Goal: Information Seeking & Learning: Check status

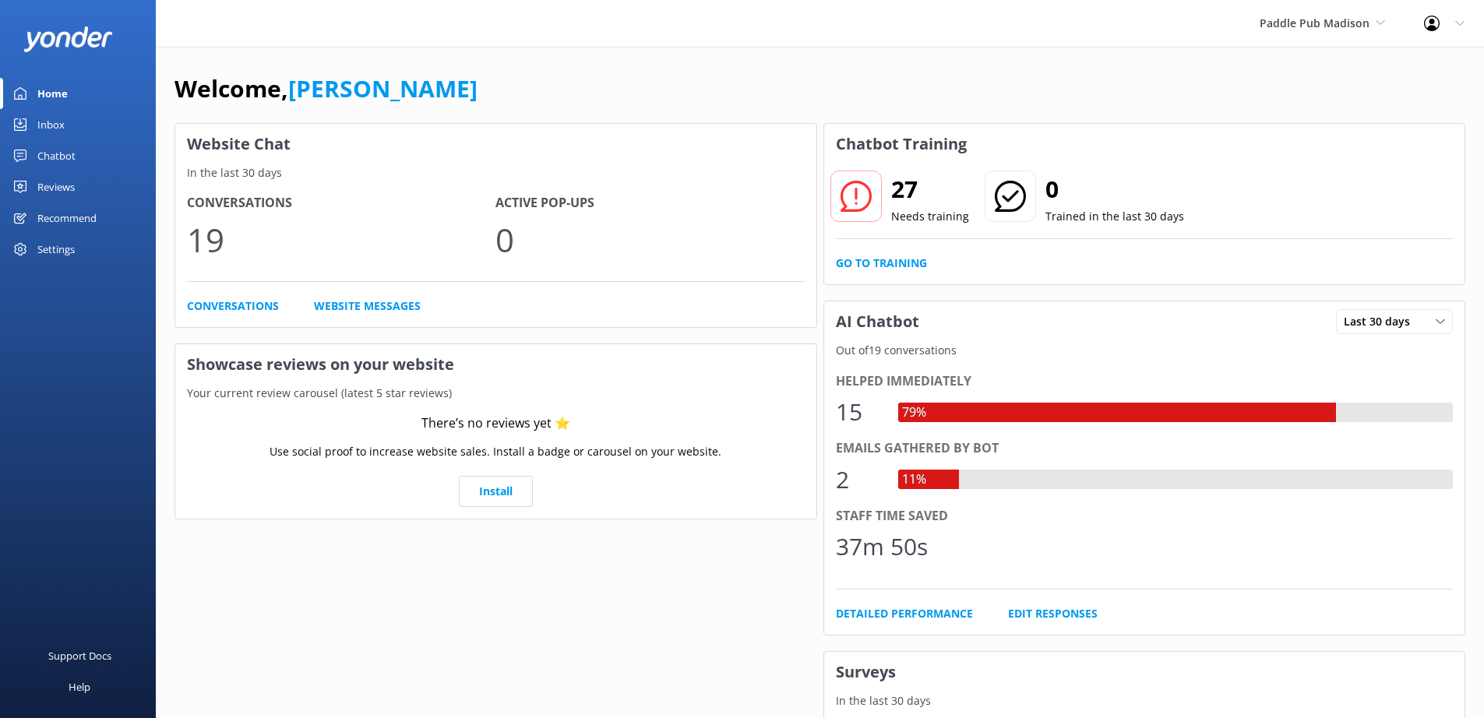
click at [61, 252] on div "Settings" at bounding box center [55, 249] width 37 height 31
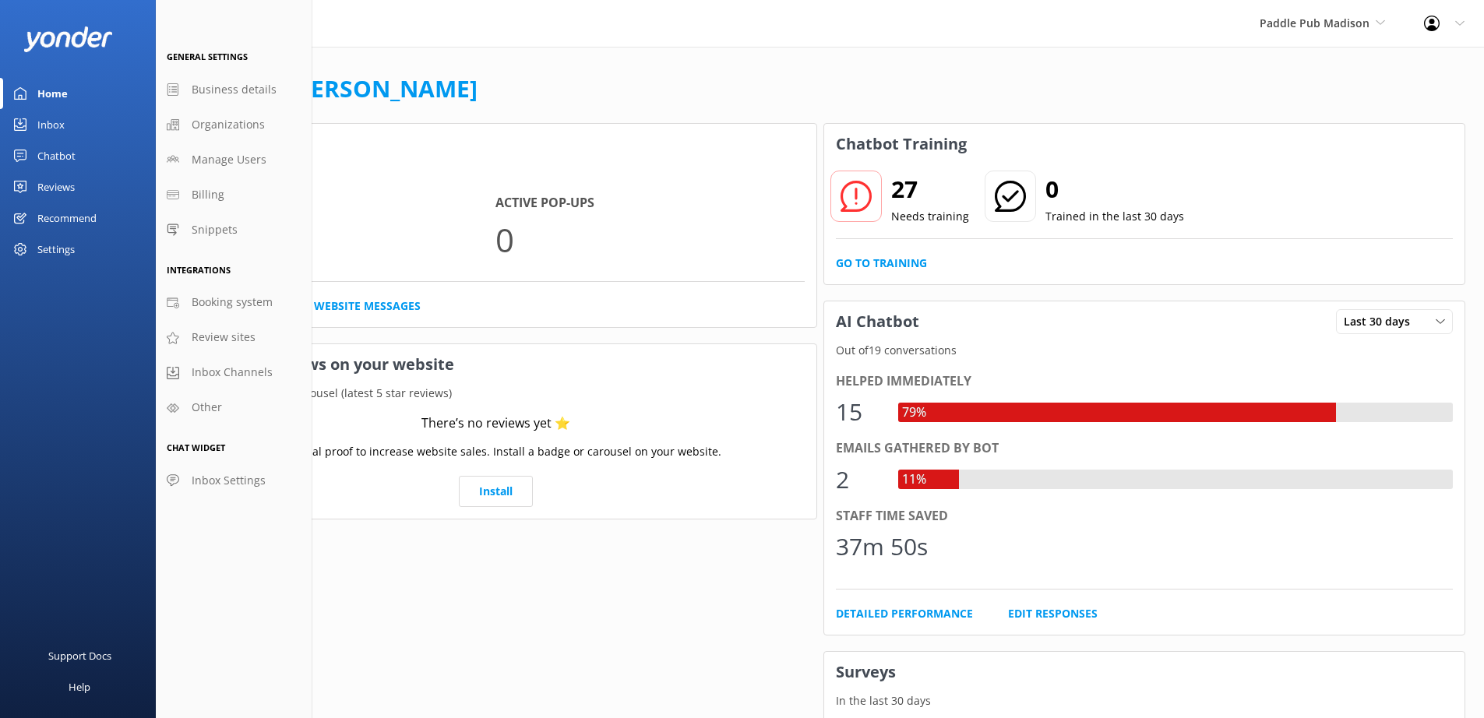
click at [62, 158] on div "Chatbot" at bounding box center [56, 155] width 38 height 31
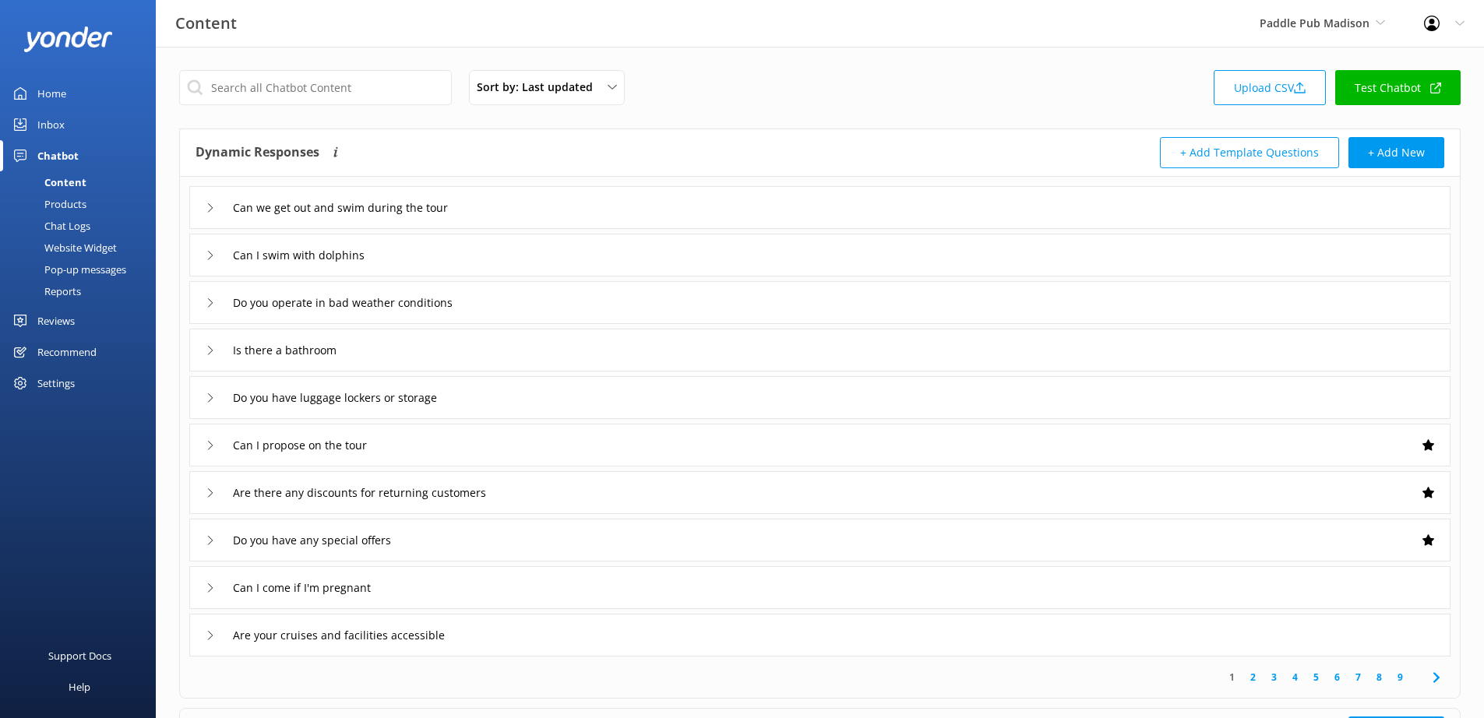
click at [72, 293] on div "Reports" at bounding box center [45, 291] width 72 height 22
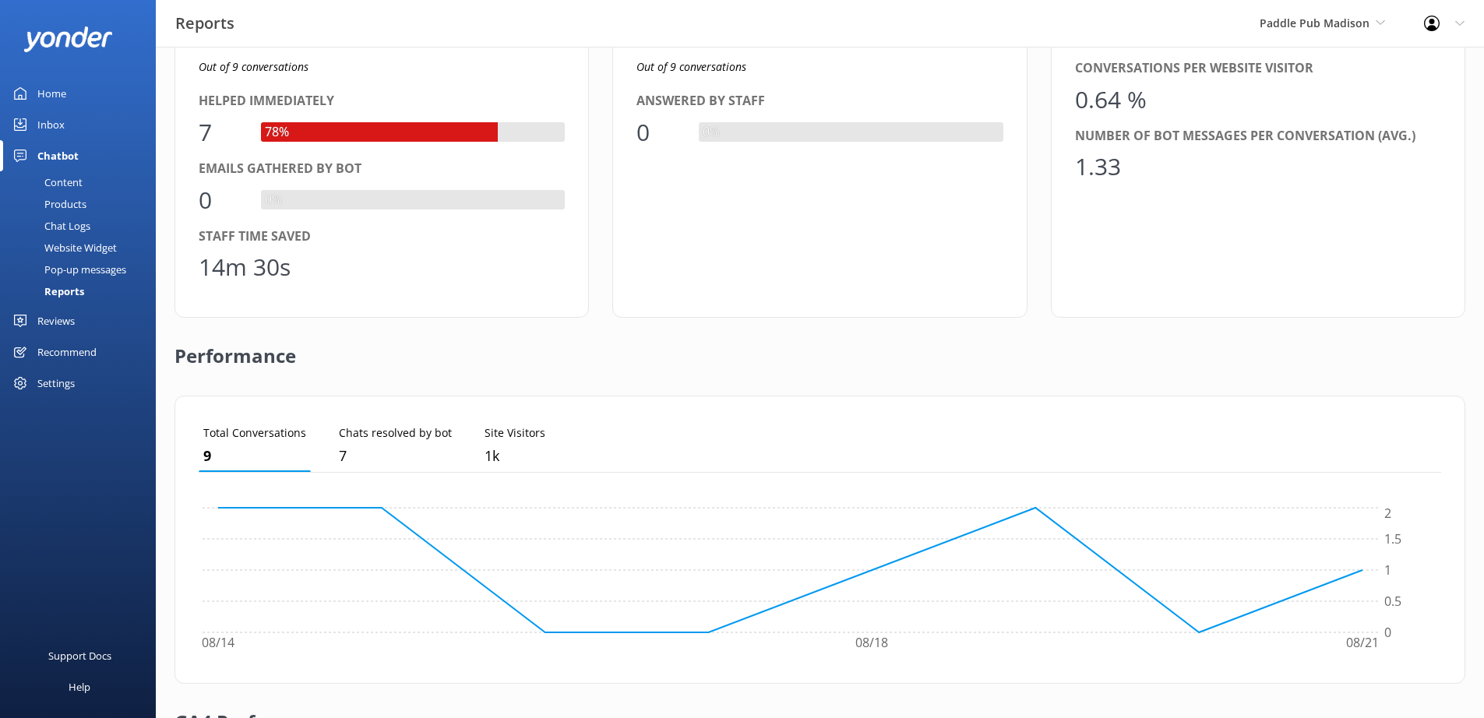
scroll to position [87, 0]
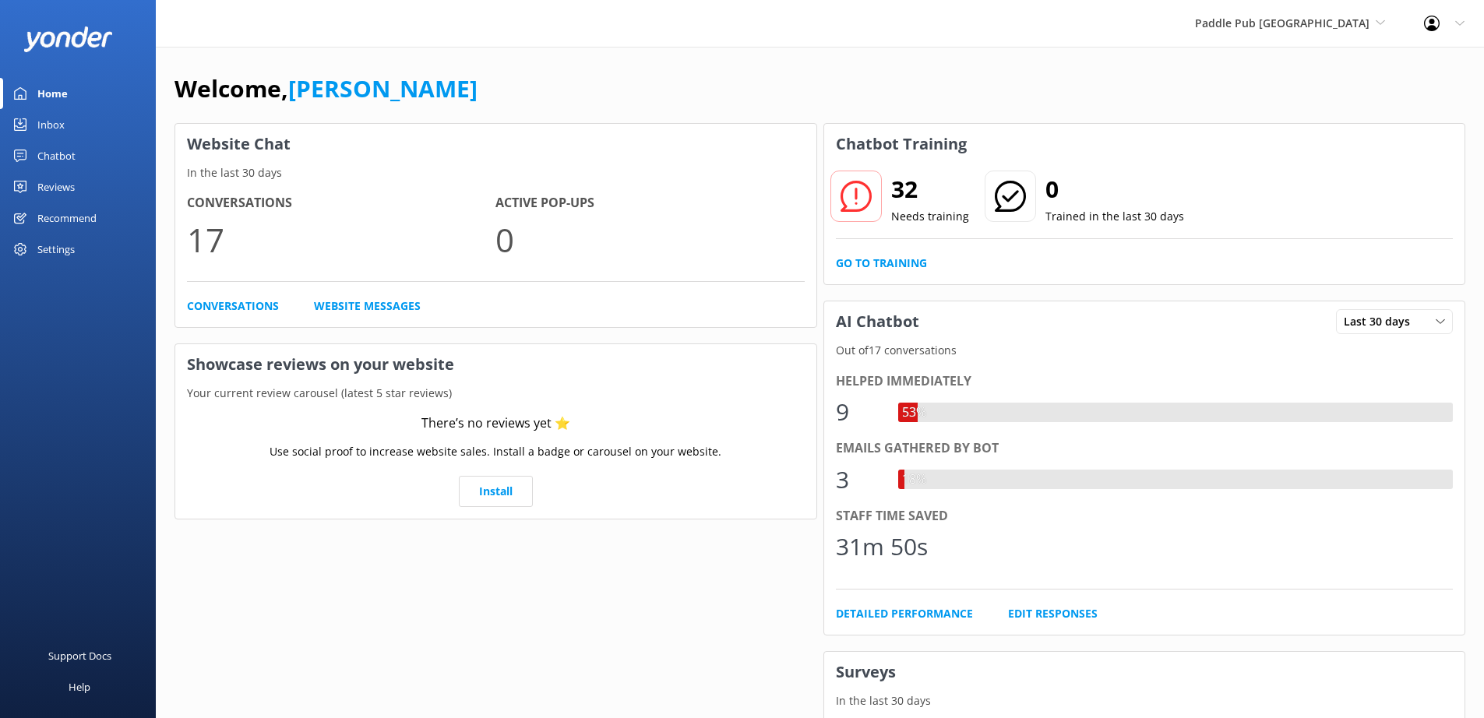
click at [63, 151] on div "Chatbot" at bounding box center [56, 155] width 38 height 31
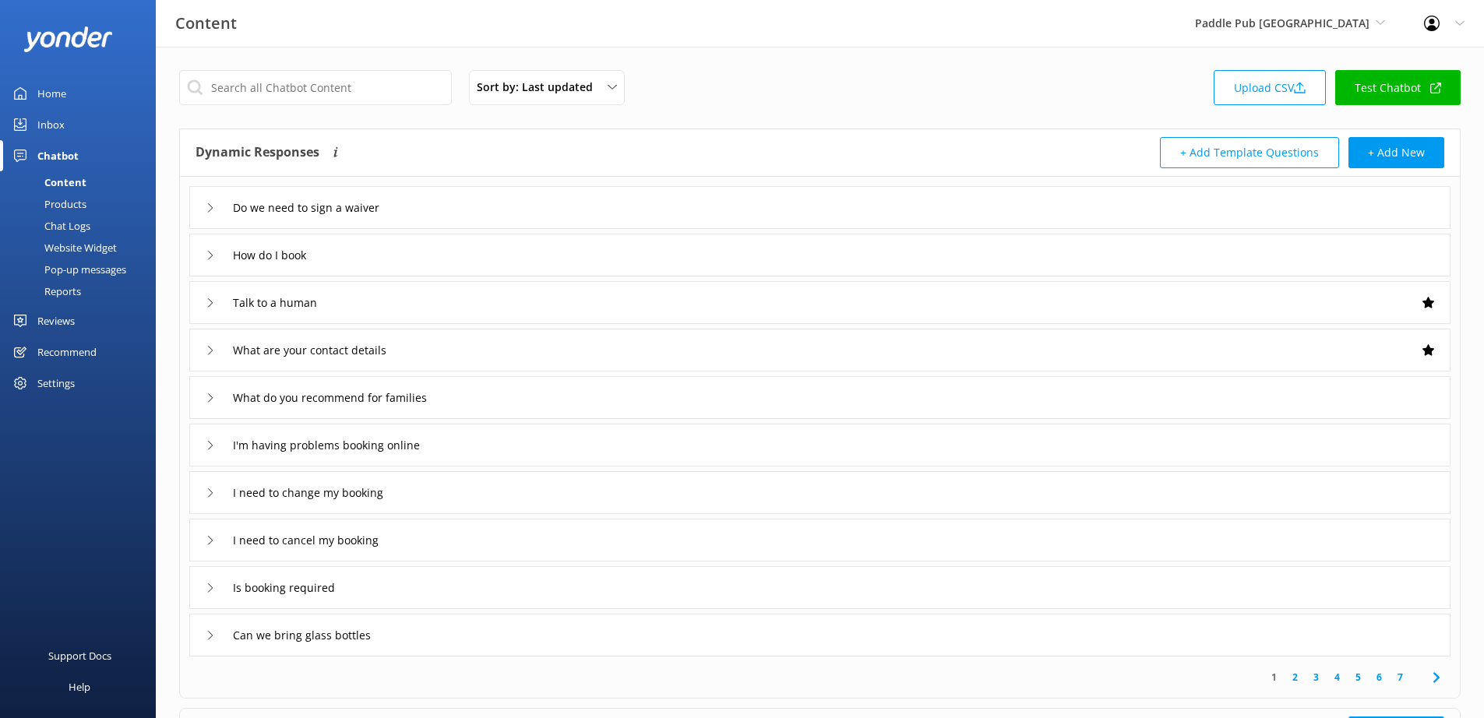
click at [67, 286] on div "Reports" at bounding box center [45, 291] width 72 height 22
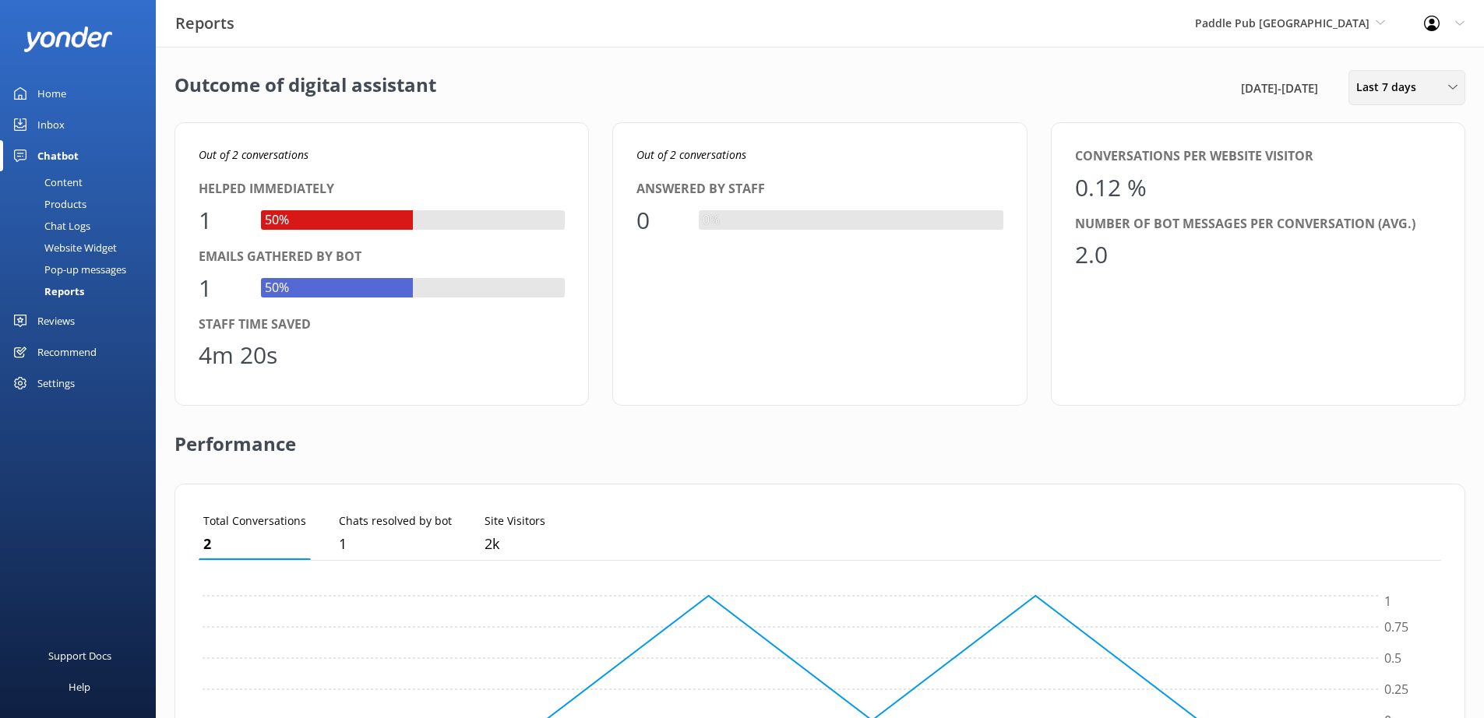
click at [1425, 100] on div "Last 7 days Last 7 days Last 30 days Last month Last 90 days Last 180 days Cust…" at bounding box center [1407, 87] width 117 height 35
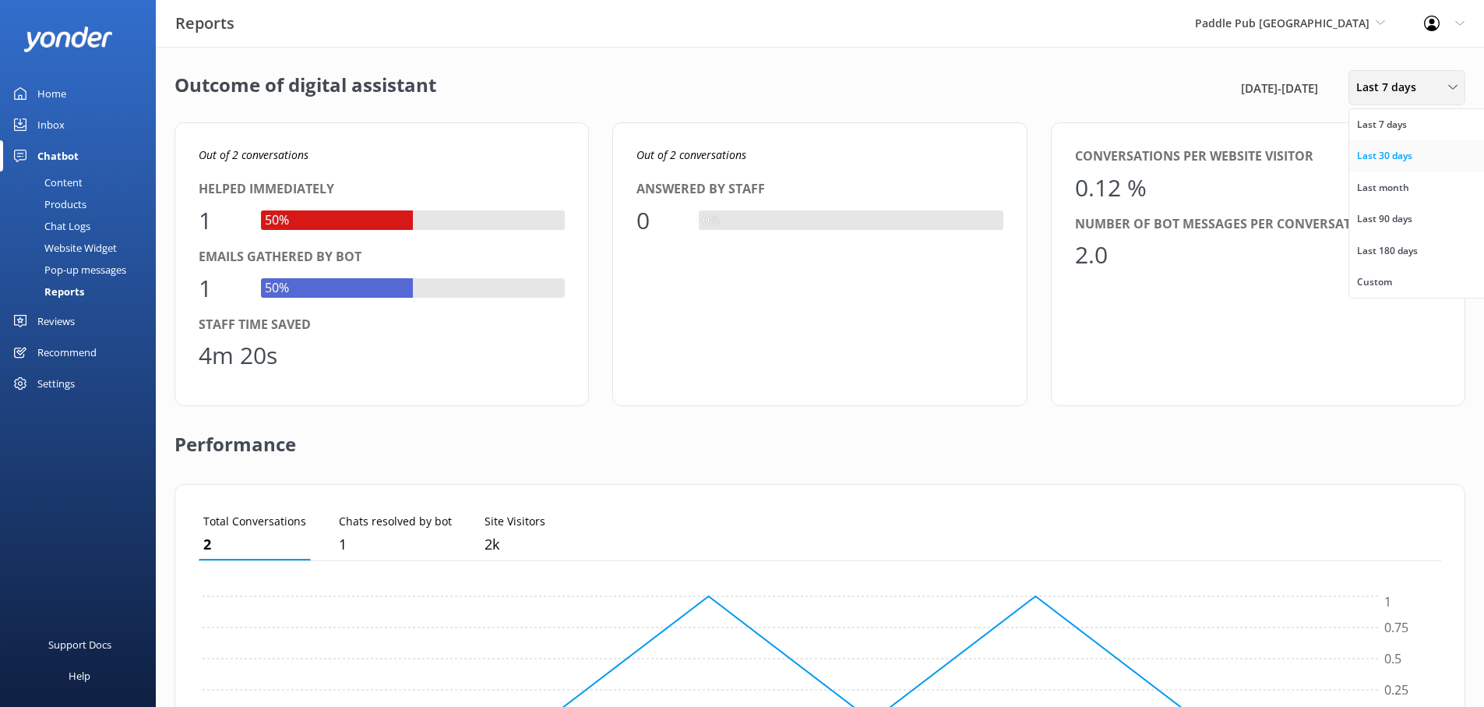
click at [1417, 158] on link "Last 30 days" at bounding box center [1419, 155] width 139 height 31
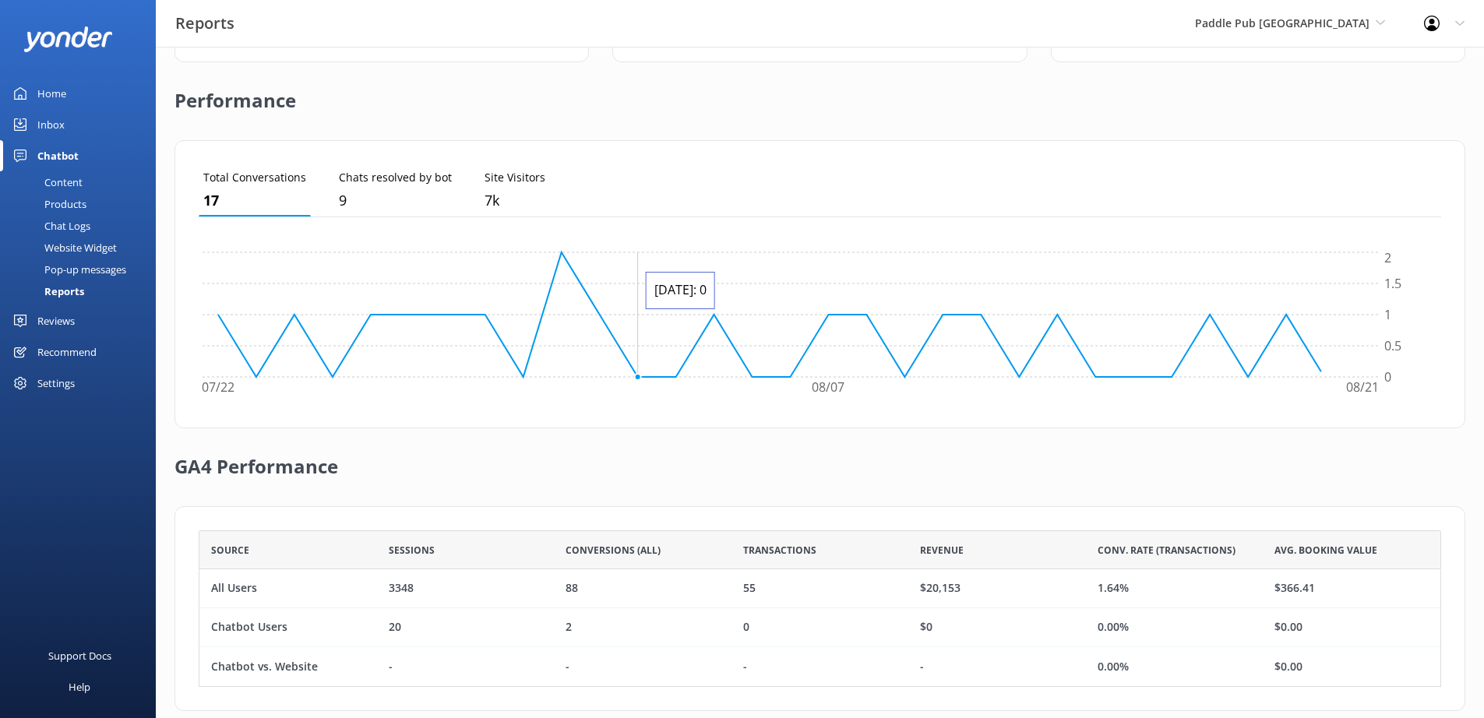
scroll to position [368, 0]
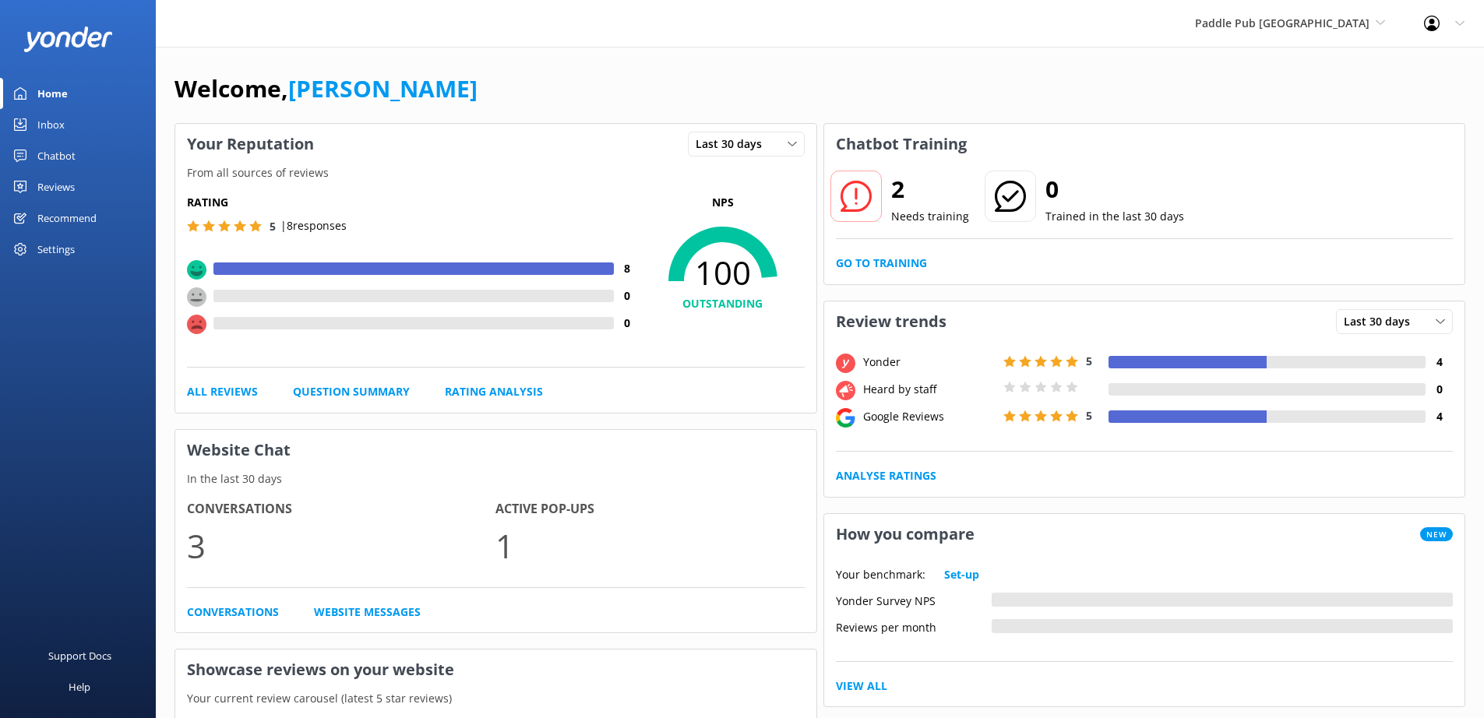
click at [65, 156] on div "Chatbot" at bounding box center [56, 155] width 38 height 31
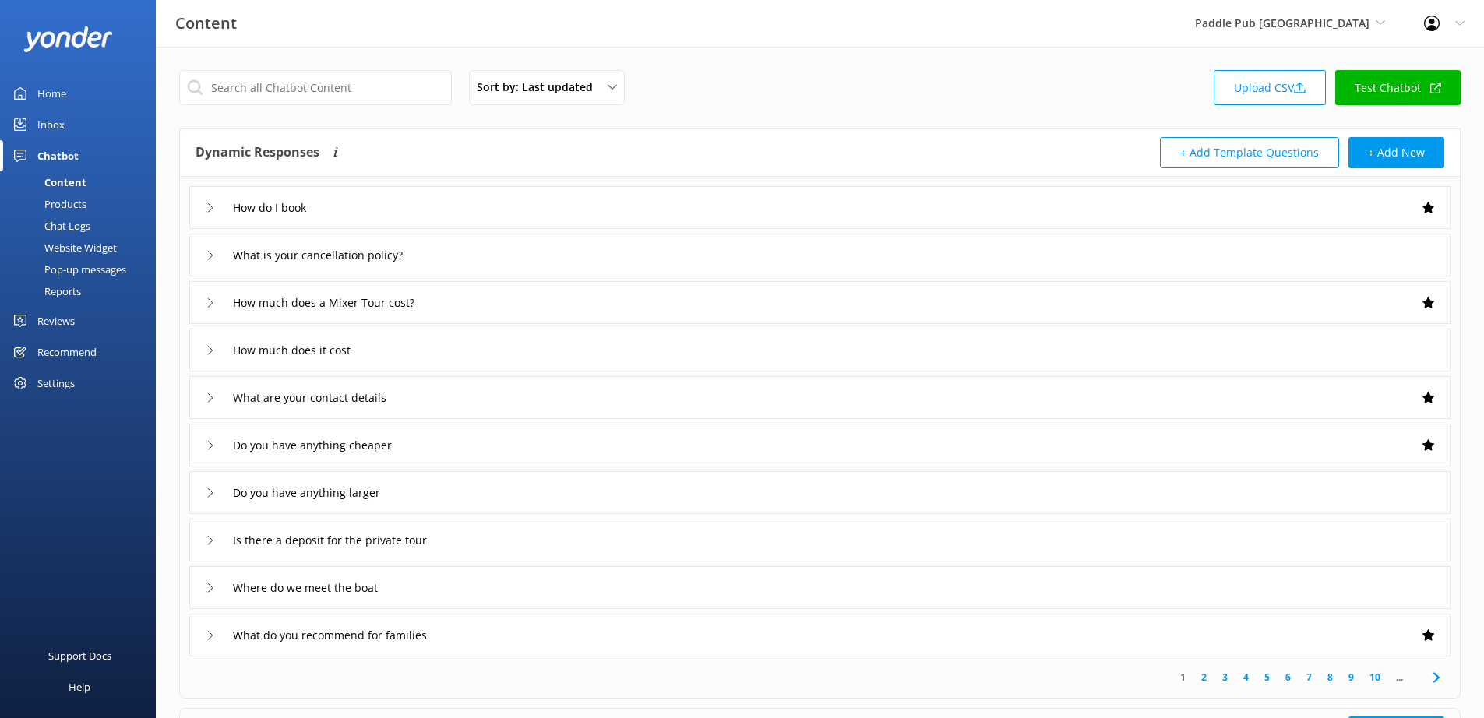
click at [67, 292] on div "Reports" at bounding box center [45, 291] width 72 height 22
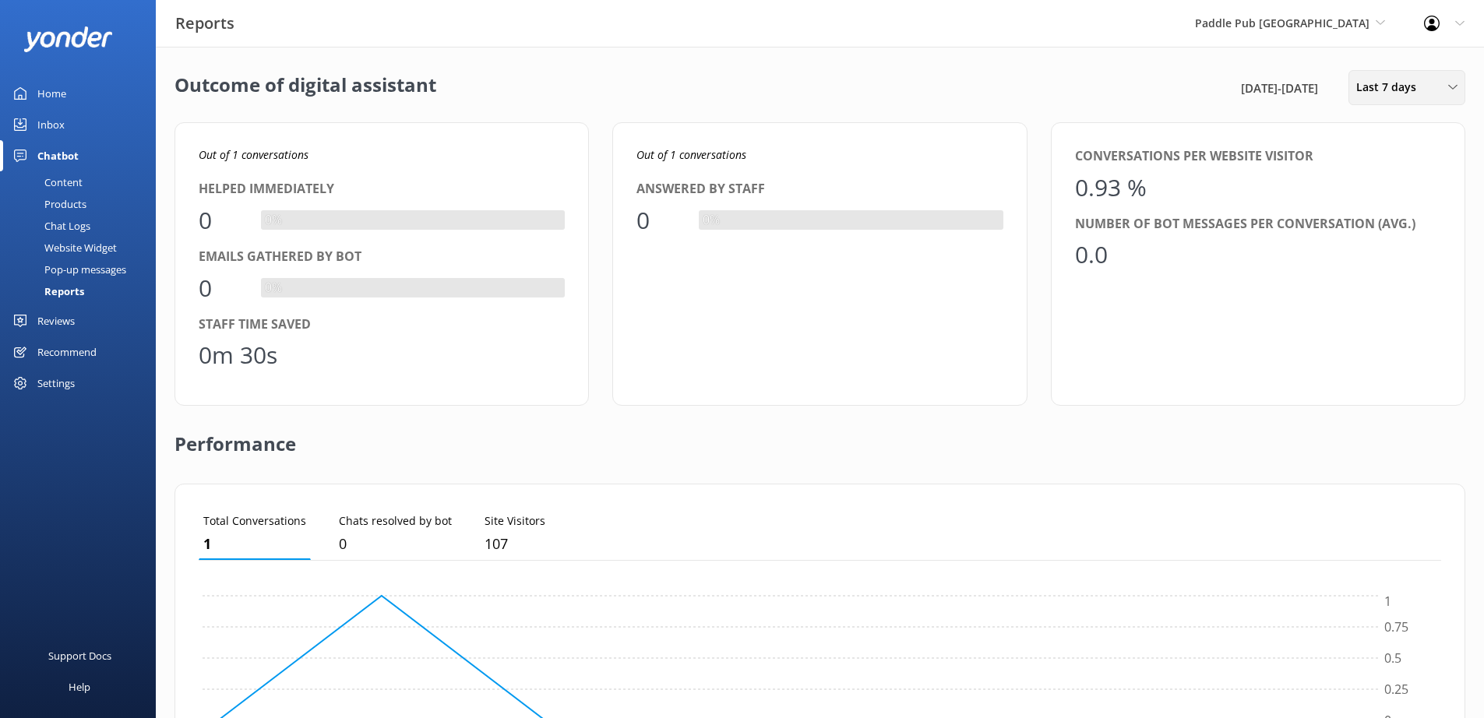
click at [1402, 91] on span "Last 7 days" at bounding box center [1391, 87] width 69 height 17
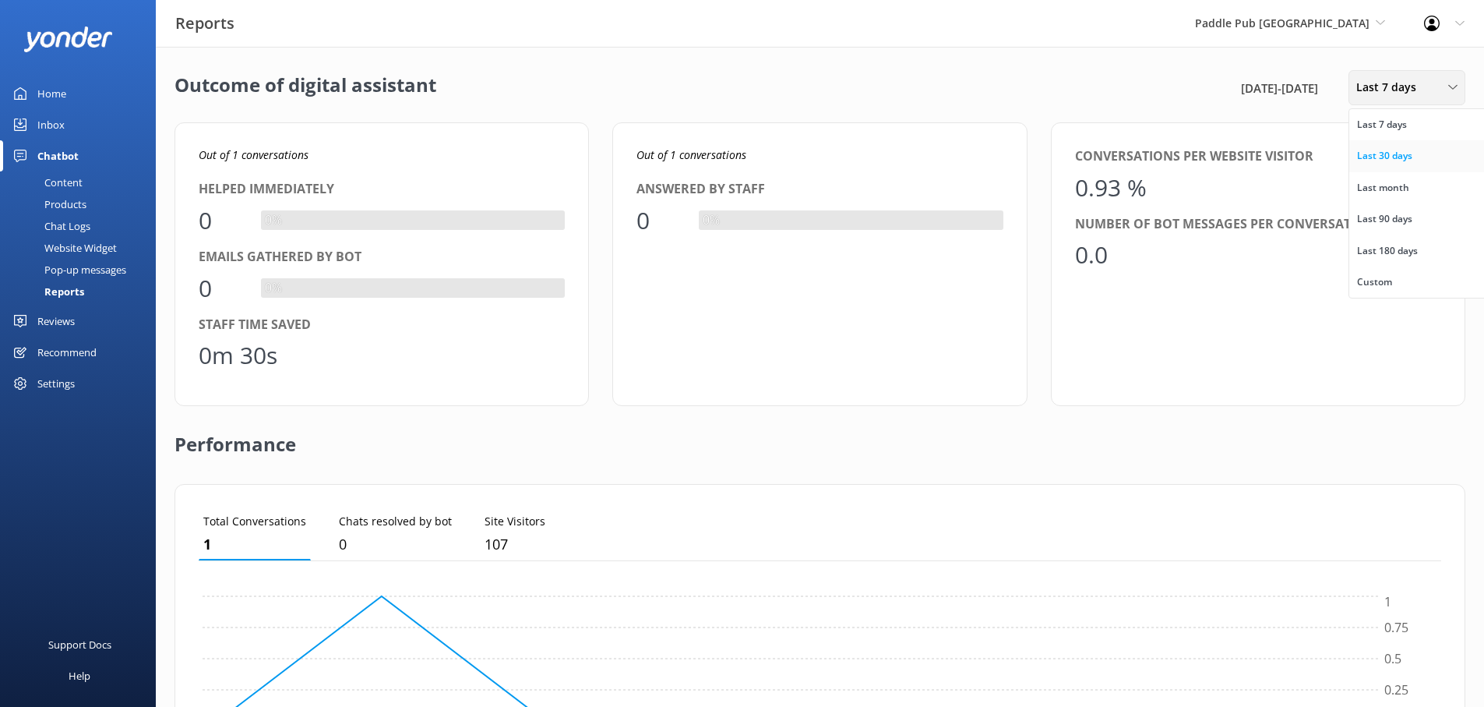
click at [1391, 157] on div "Last 30 days" at bounding box center [1384, 156] width 55 height 16
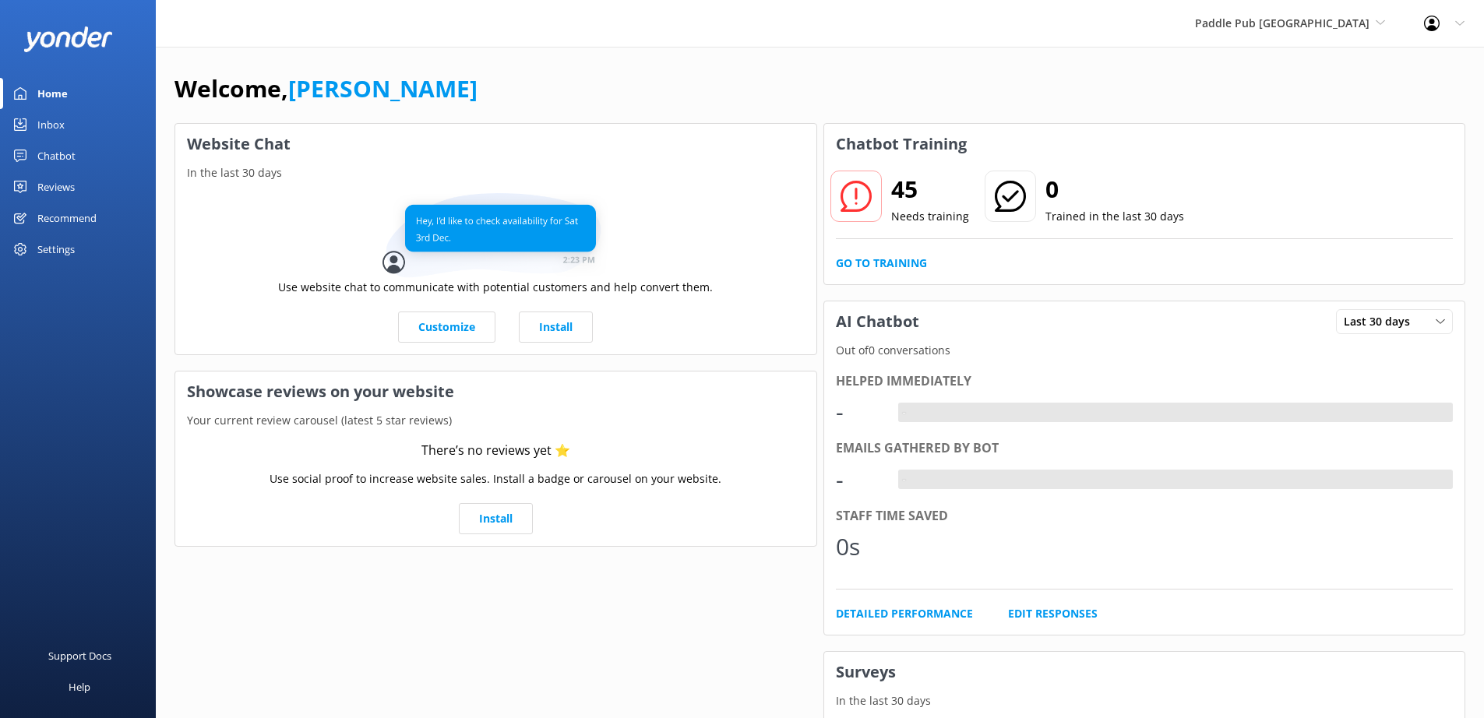
click at [55, 159] on div "Chatbot" at bounding box center [56, 155] width 38 height 31
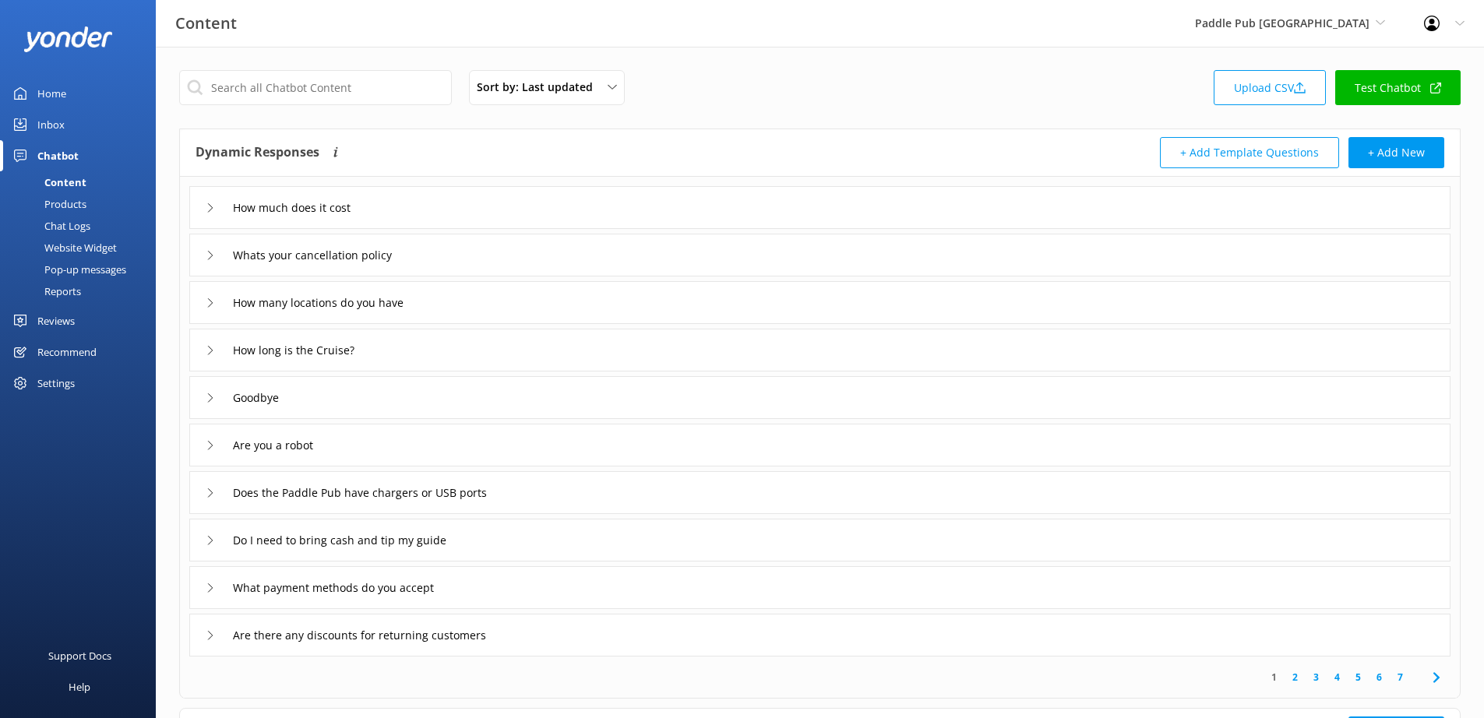
click at [64, 292] on div "Reports" at bounding box center [45, 291] width 72 height 22
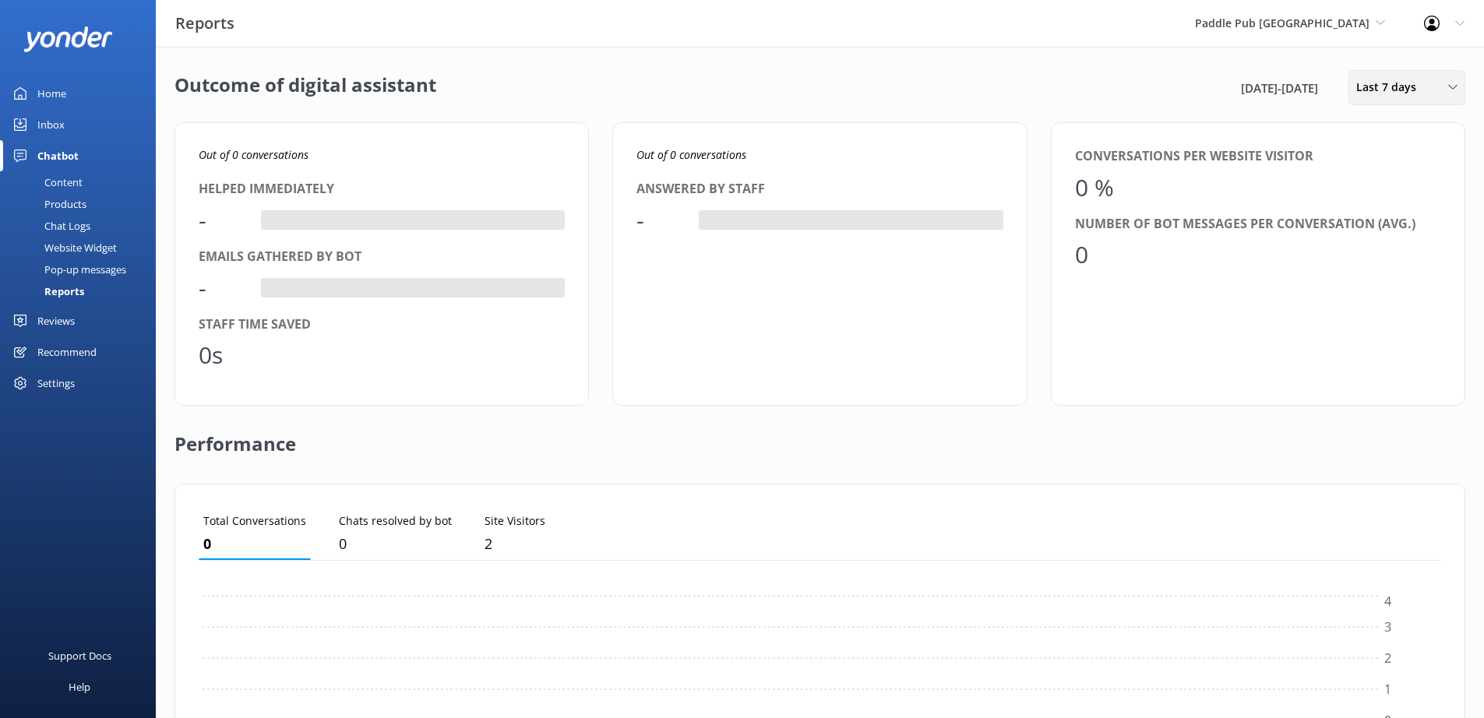
click at [1394, 89] on span "Last 7 days" at bounding box center [1391, 87] width 69 height 17
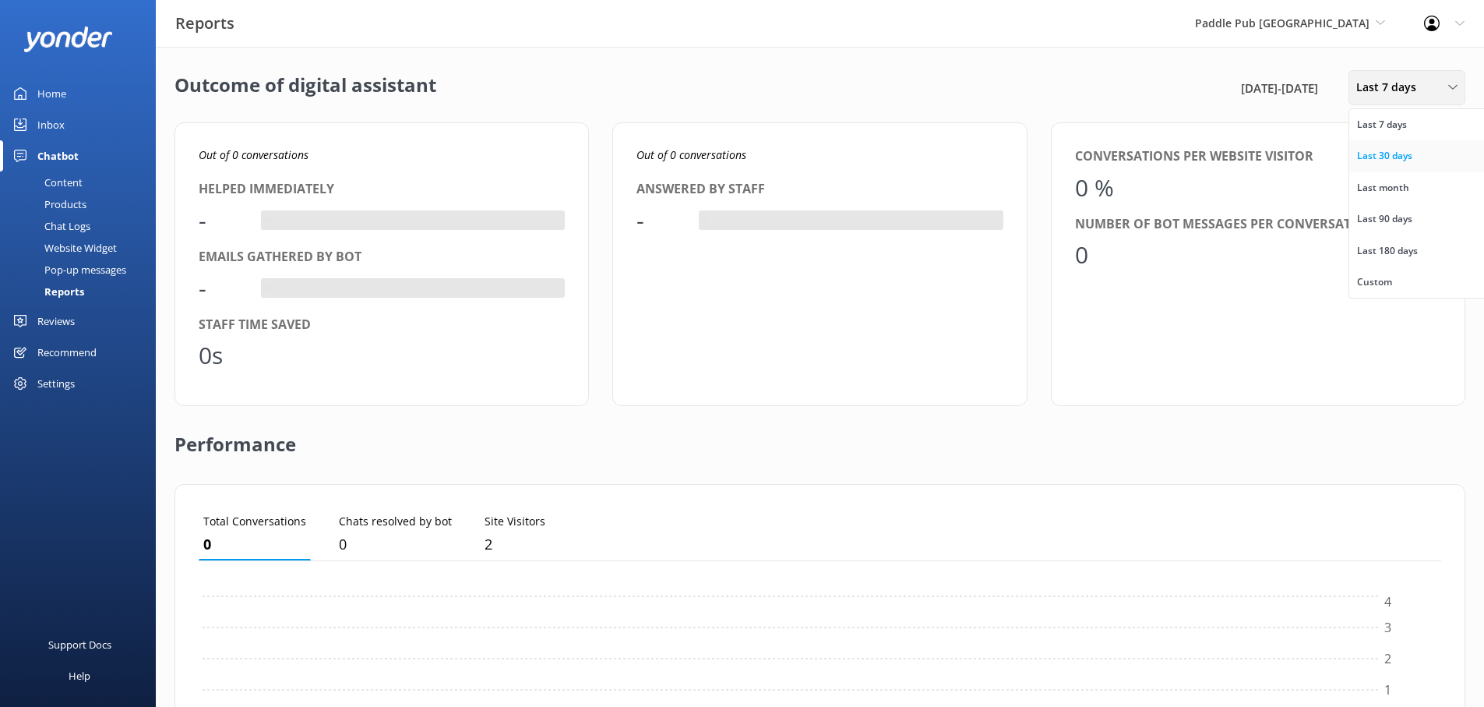
click at [1382, 162] on div "Last 30 days" at bounding box center [1384, 156] width 55 height 16
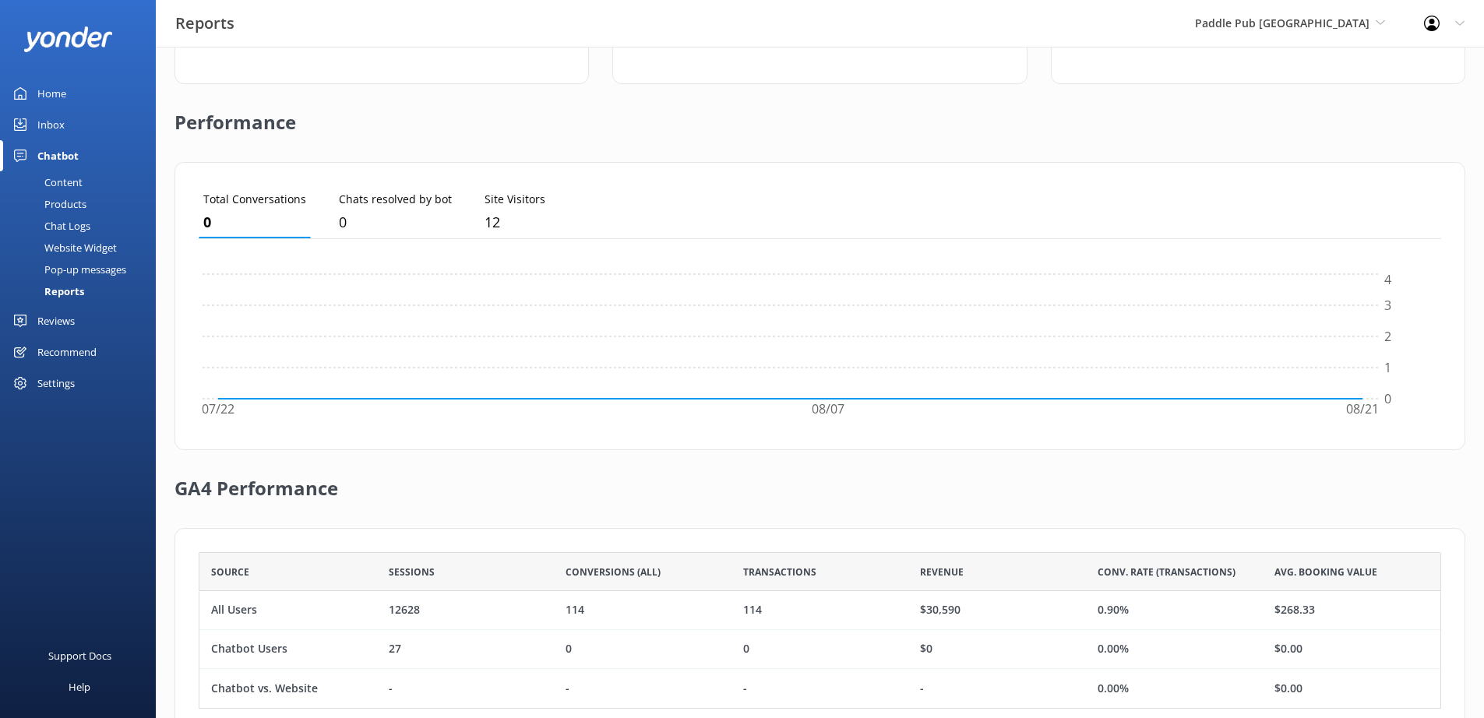
scroll to position [368, 0]
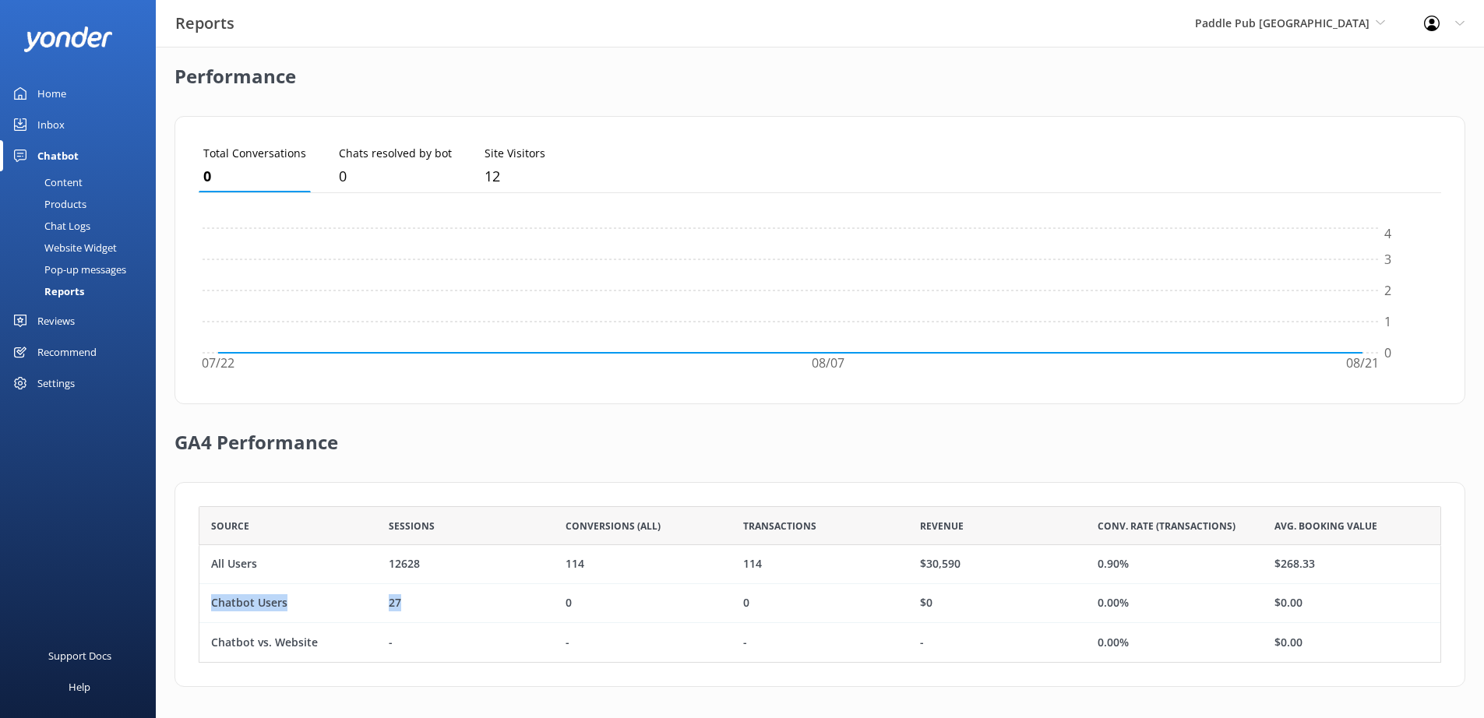
drag, startPoint x: 418, startPoint y: 602, endPoint x: 335, endPoint y: 591, distance: 84.0
click at [336, 592] on div "Chatbot Users 27 0 0 $0 0.00% $0.00" at bounding box center [820, 603] width 1243 height 39
click at [481, 446] on div "GA4 Performance" at bounding box center [820, 443] width 1291 height 78
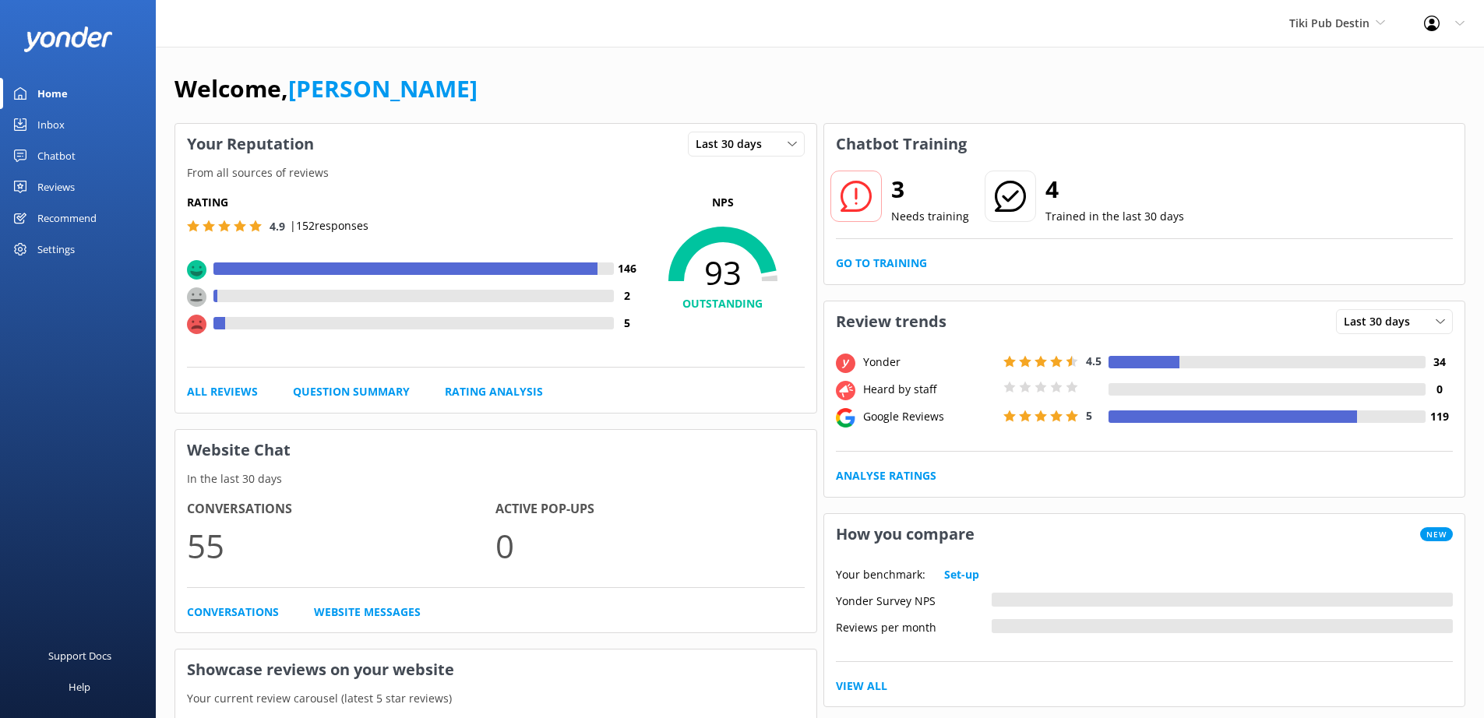
click at [57, 155] on div "Chatbot" at bounding box center [56, 155] width 38 height 31
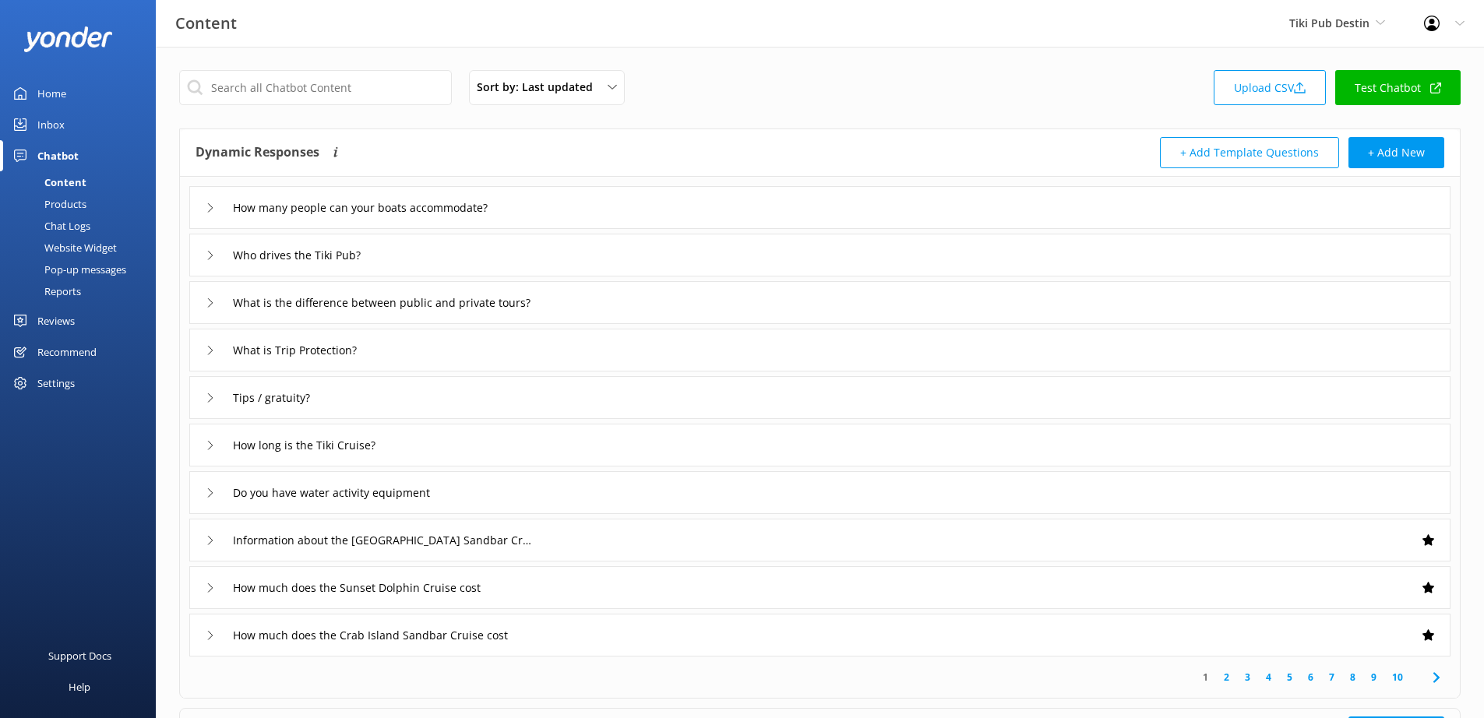
click at [63, 296] on div "Reports" at bounding box center [45, 291] width 72 height 22
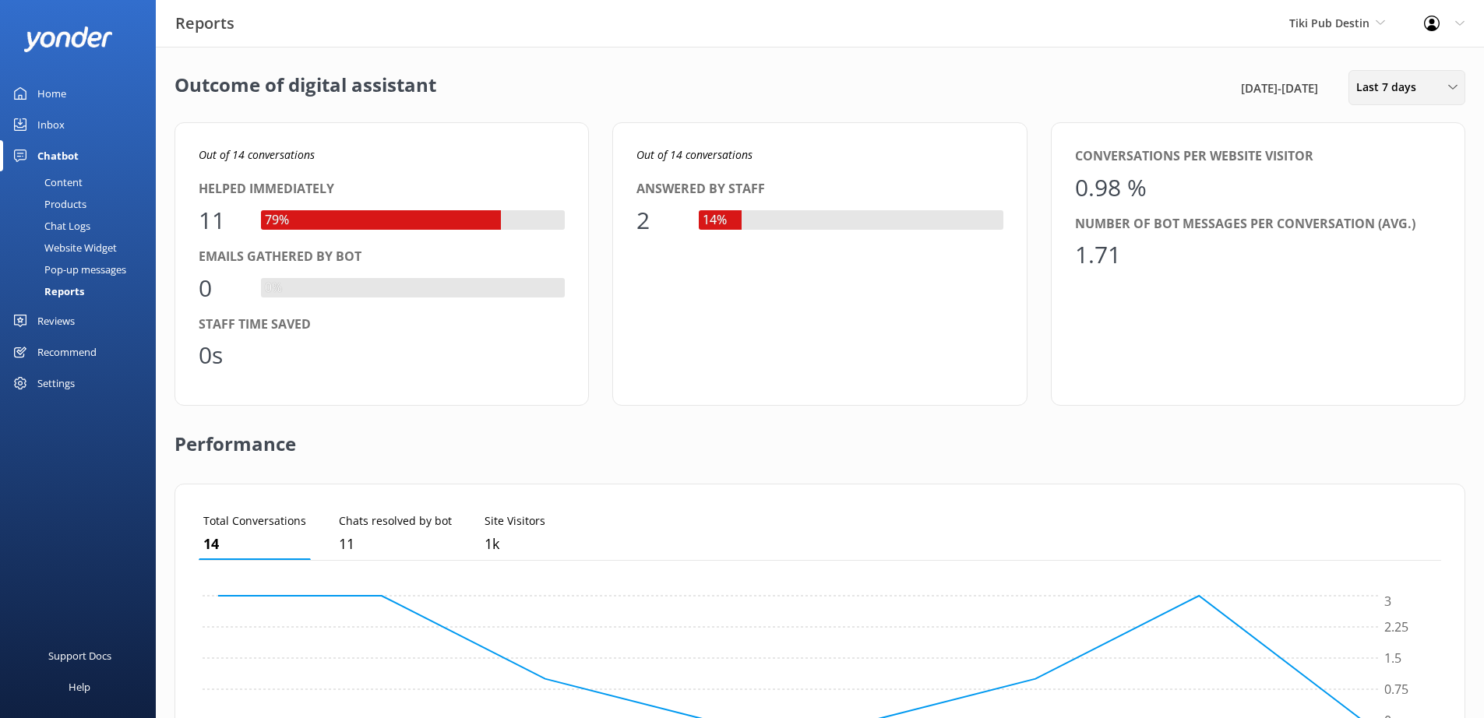
click at [1427, 74] on div "Last 7 days Last 7 days Last 30 days Last month Last 90 days Last 180 days Cust…" at bounding box center [1407, 87] width 117 height 35
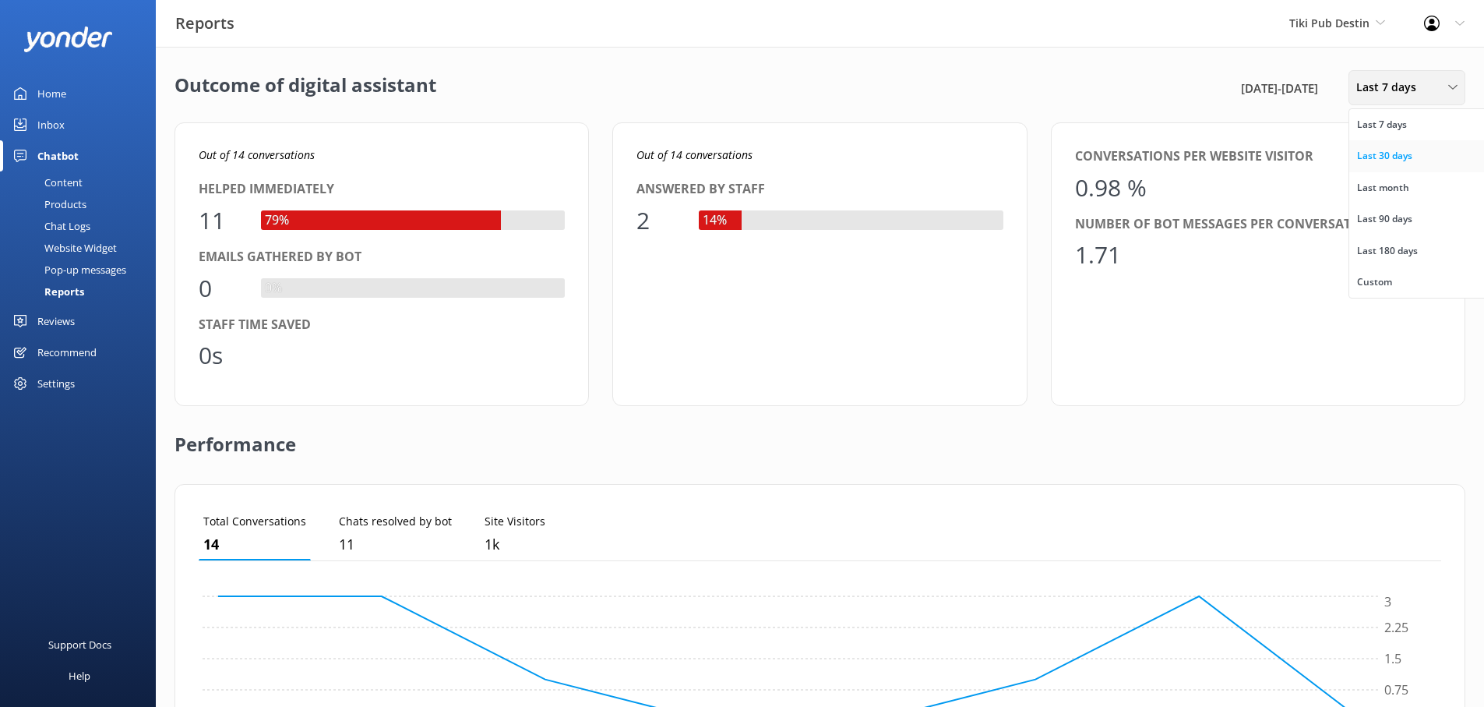
click at [1410, 159] on div "Last 30 days" at bounding box center [1384, 156] width 55 height 16
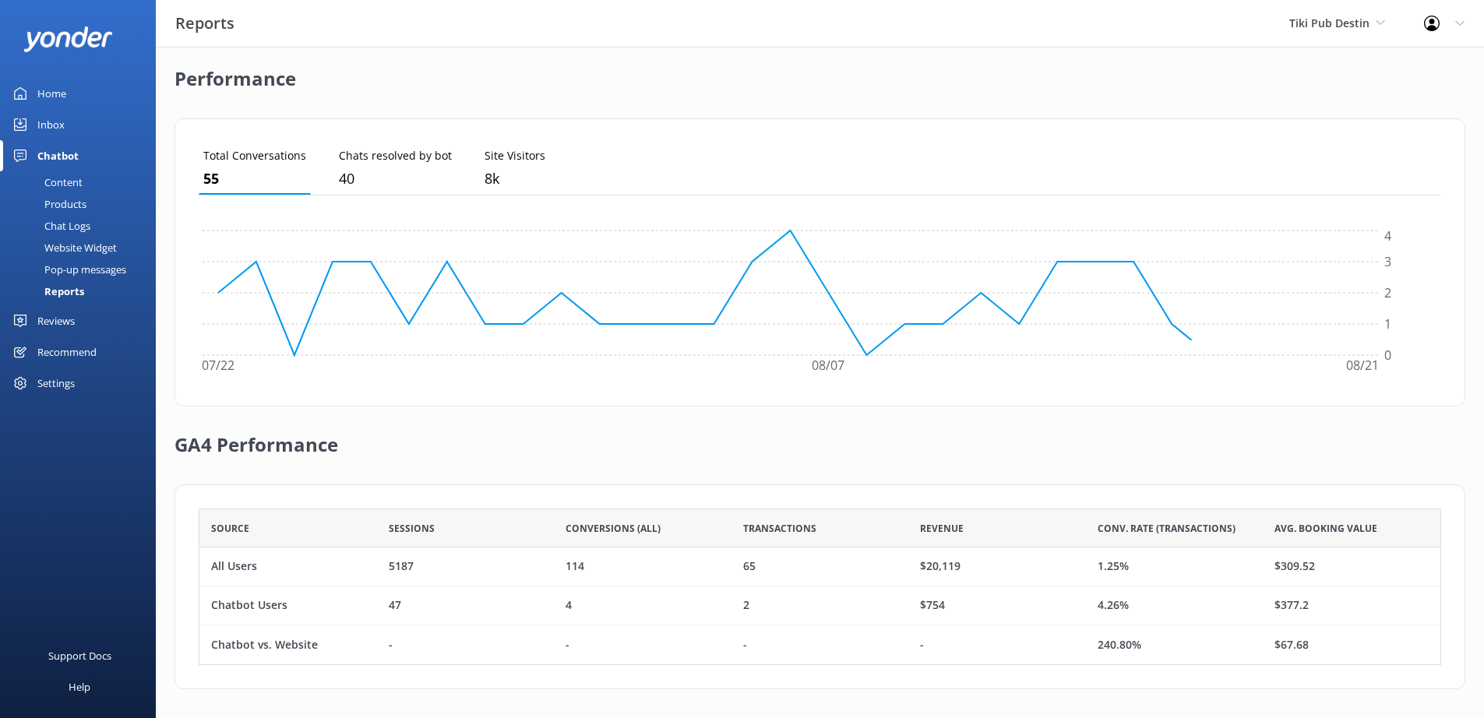
scroll to position [368, 0]
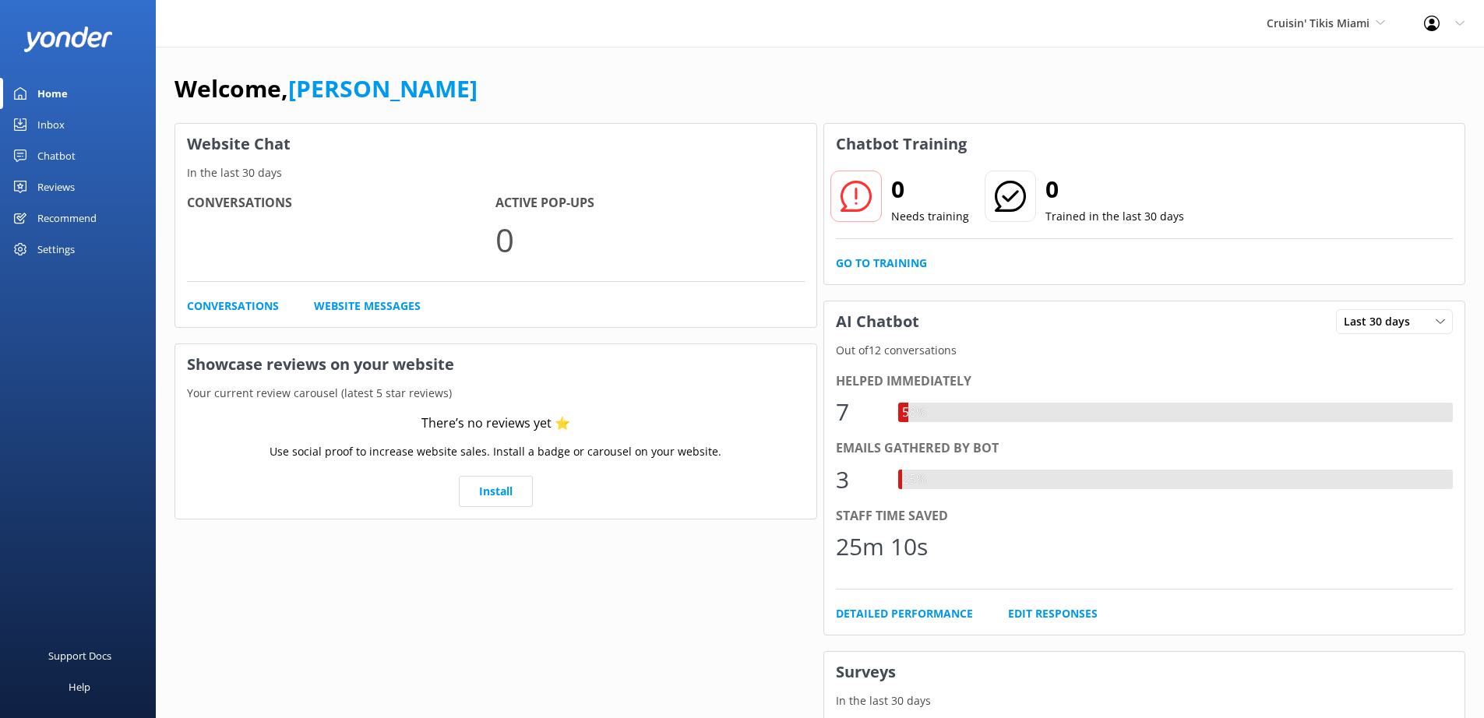
click at [58, 161] on div "Chatbot" at bounding box center [56, 155] width 38 height 31
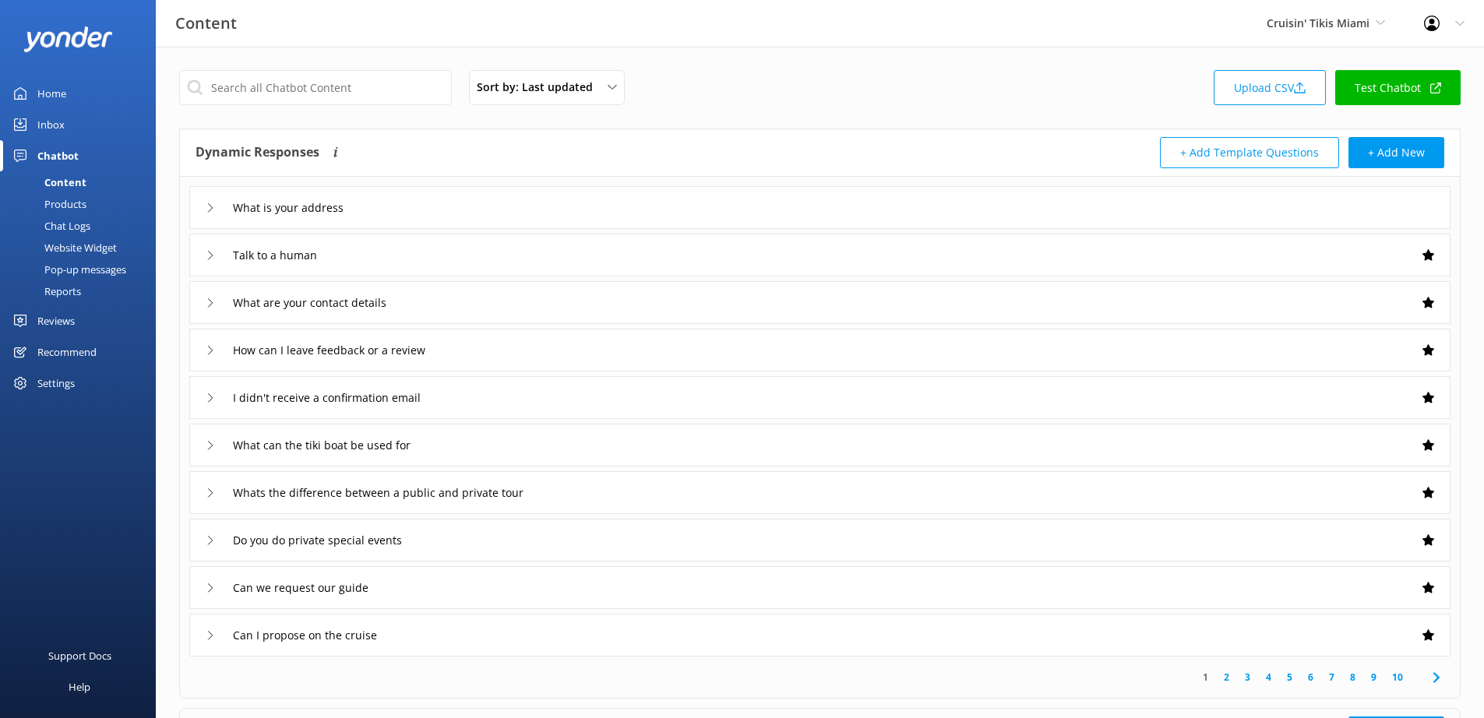
click at [64, 293] on div "Reports" at bounding box center [45, 291] width 72 height 22
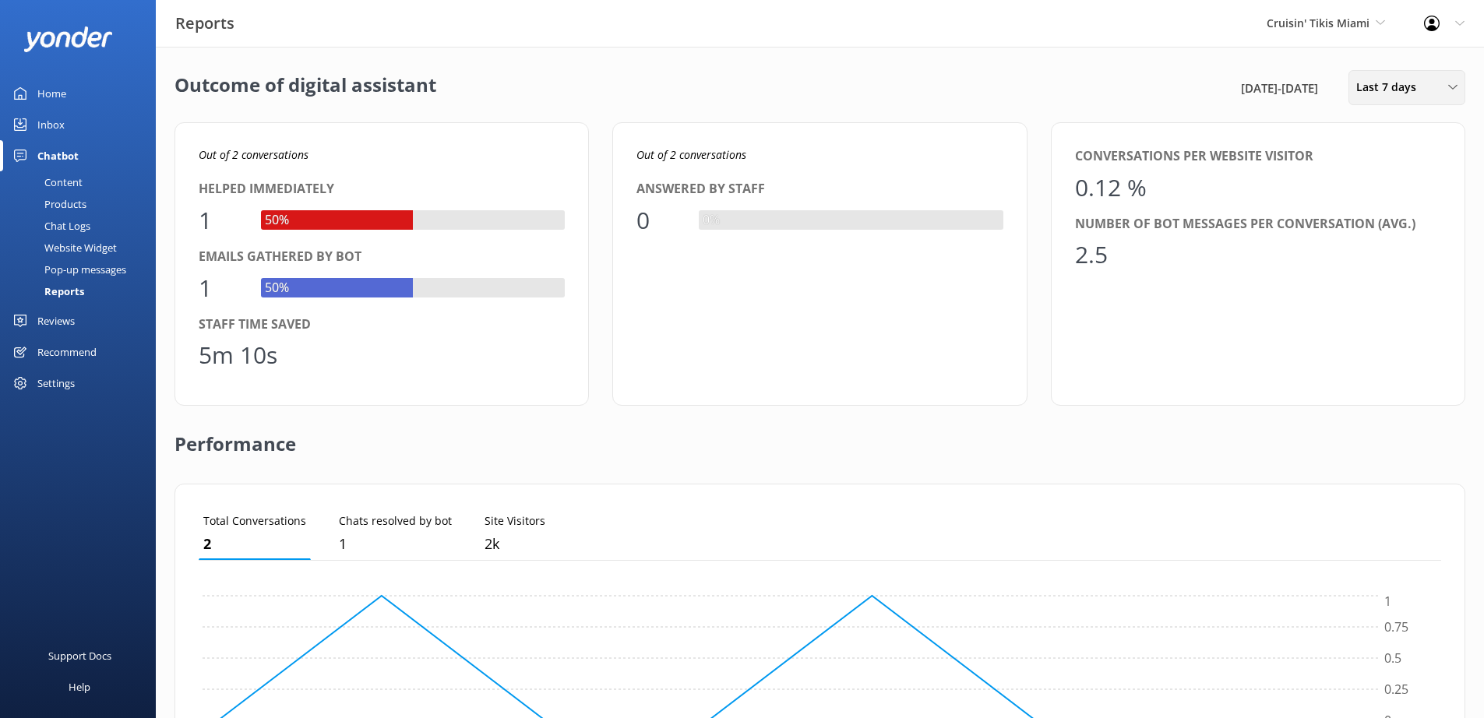
click at [1392, 76] on div "Last 7 days Last 7 days Last 30 days Last month Last 90 days Last 180 days Cust…" at bounding box center [1407, 87] width 117 height 35
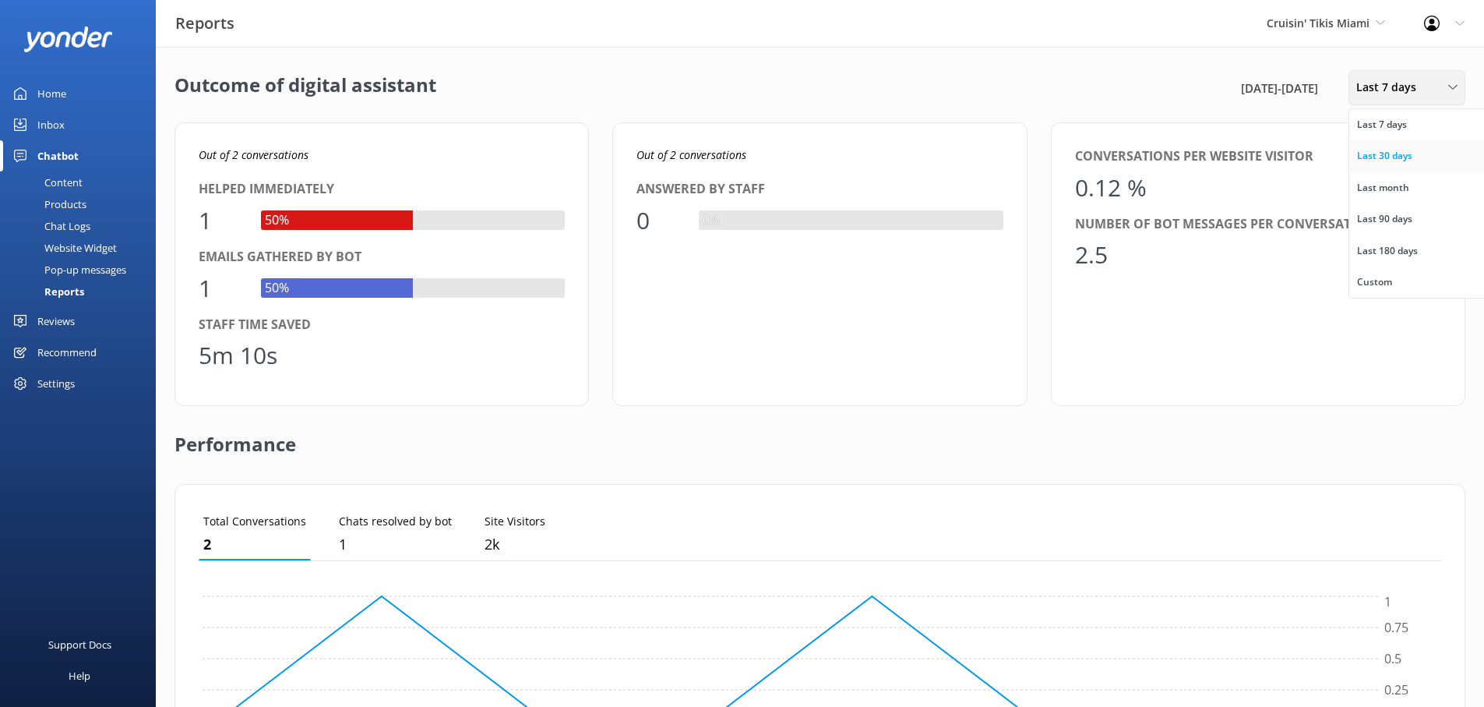
click at [1395, 150] on div "Last 30 days" at bounding box center [1384, 156] width 55 height 16
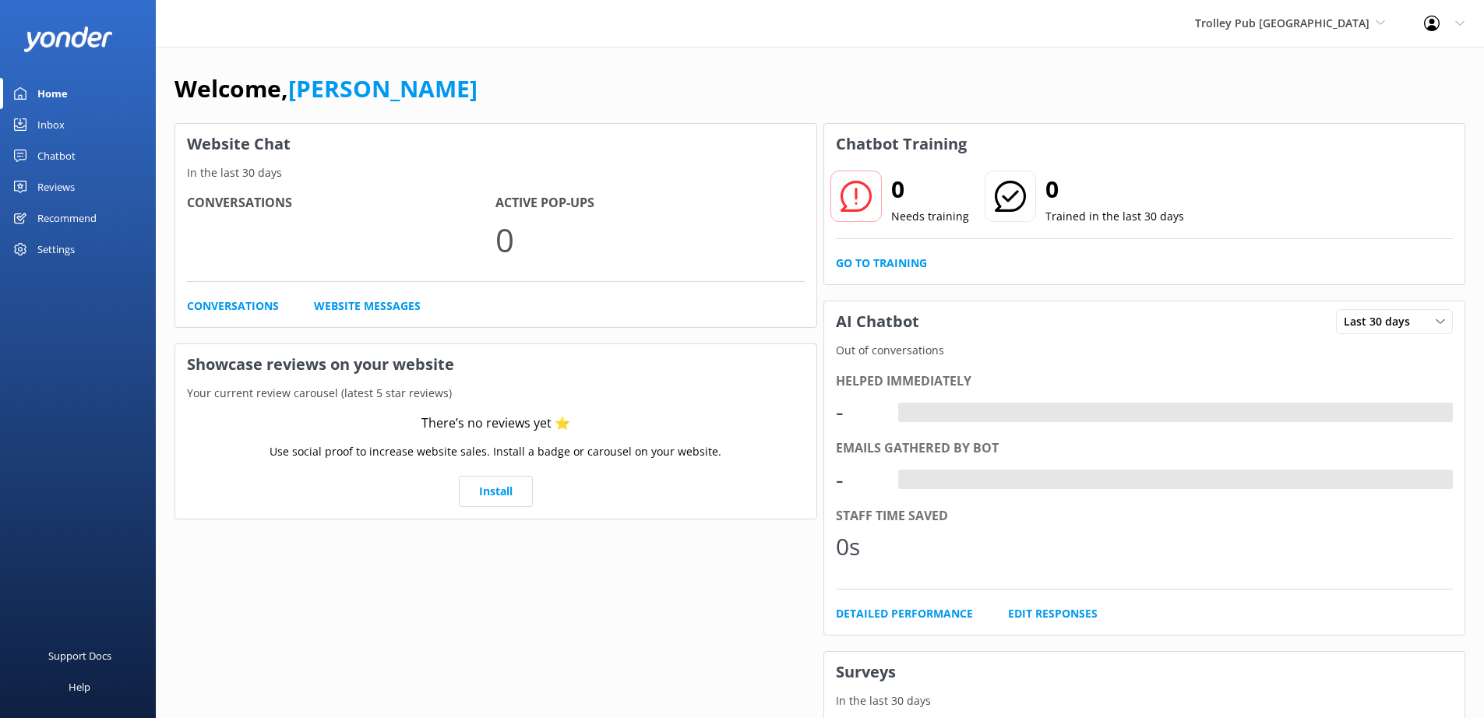
click at [62, 158] on div "Chatbot" at bounding box center [56, 155] width 38 height 31
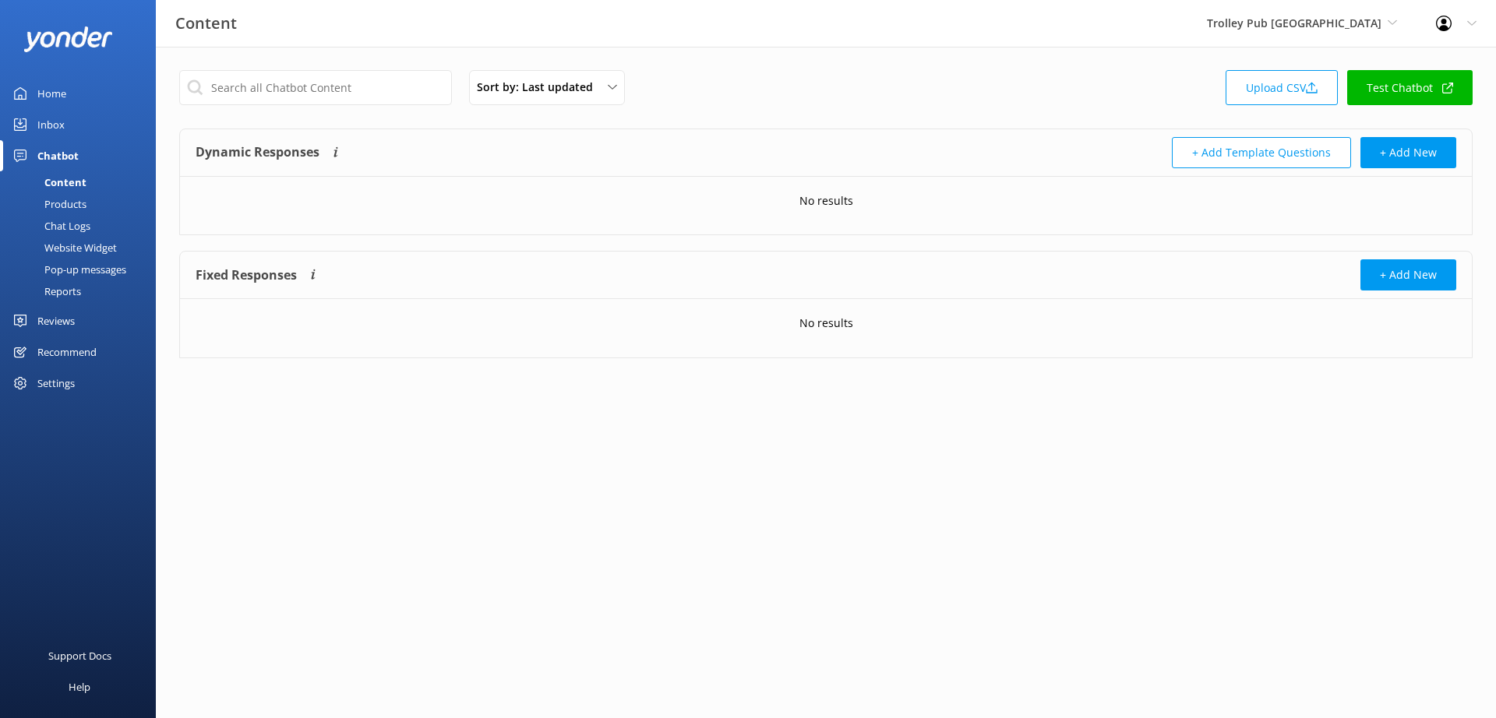
click at [72, 292] on div "Reports" at bounding box center [45, 291] width 72 height 22
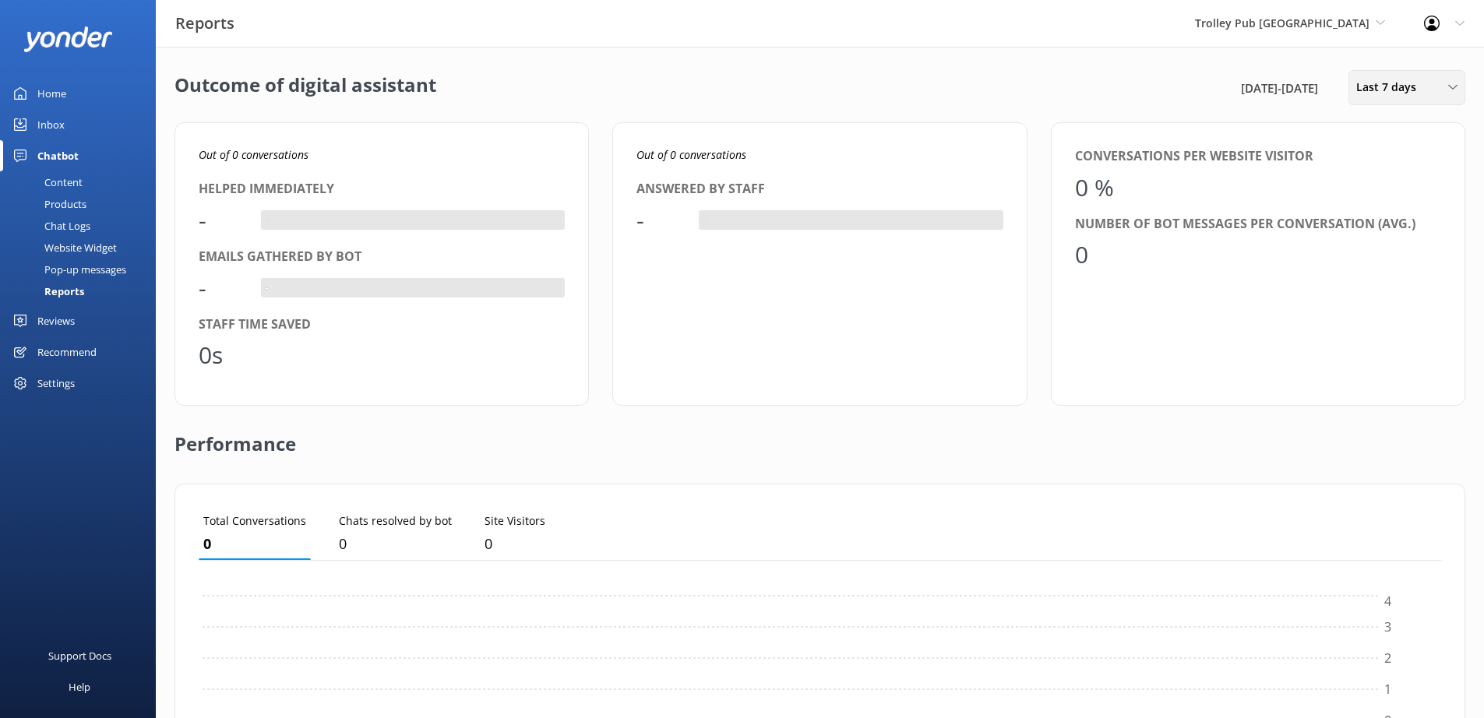
click at [1420, 97] on div "Last 7 days Last 7 days Last 30 days Last month Last 90 days Last 180 days Cust…" at bounding box center [1407, 87] width 117 height 35
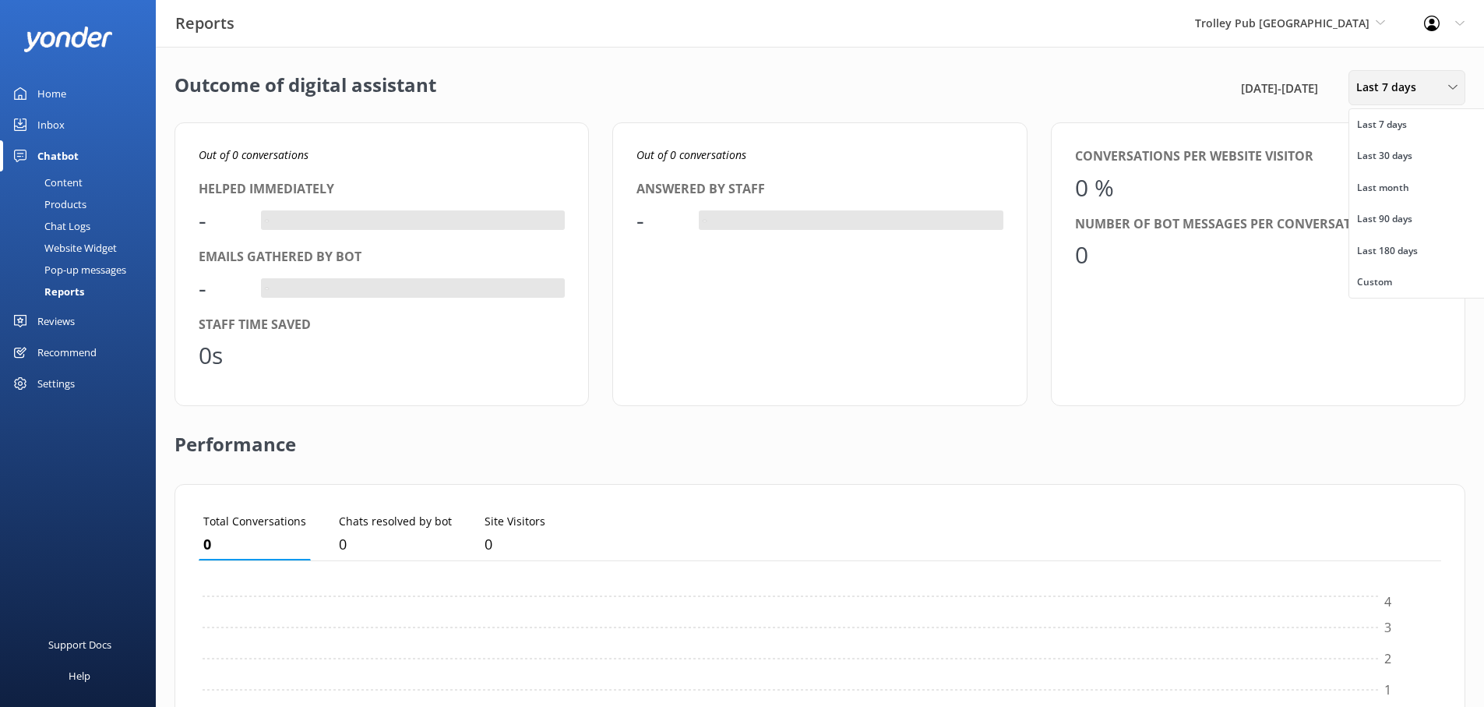
click at [1410, 93] on span "Last 7 days" at bounding box center [1391, 87] width 69 height 17
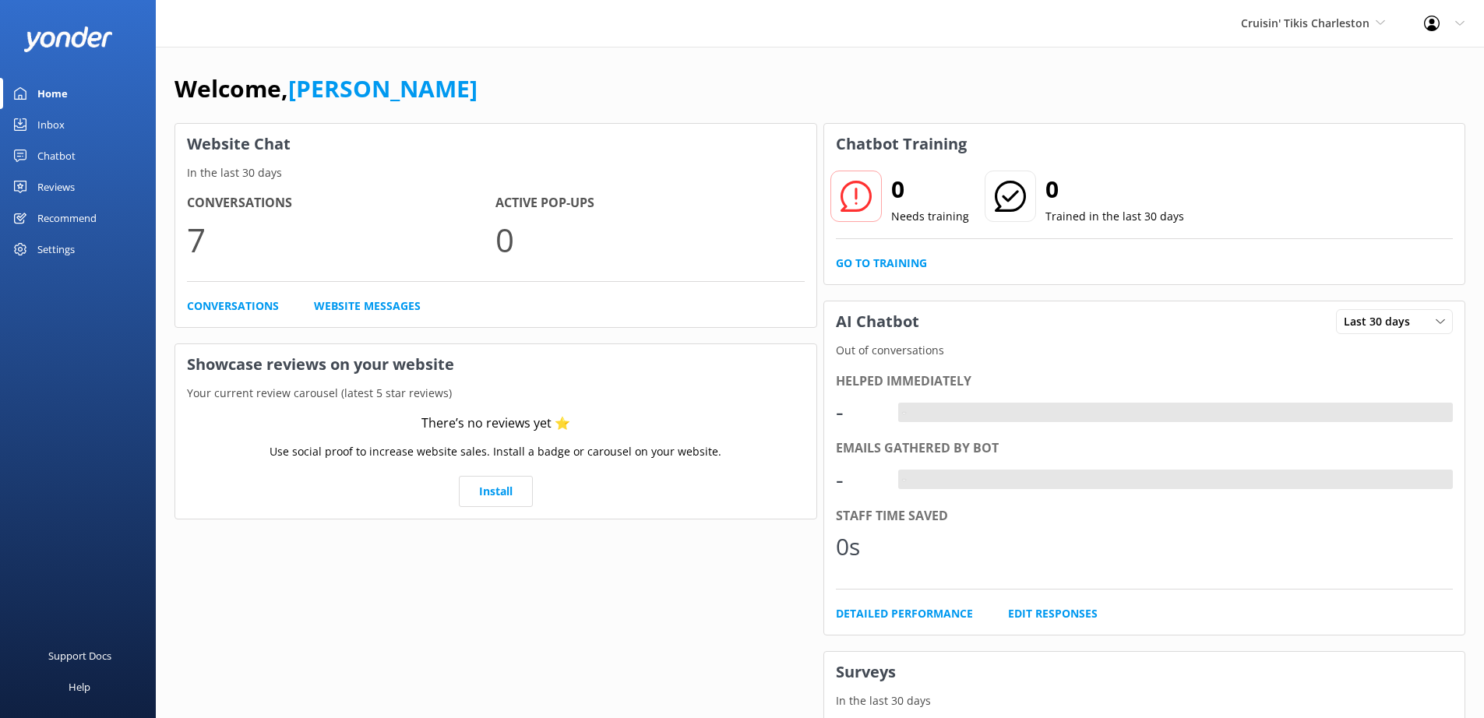
click at [50, 155] on div "Chatbot" at bounding box center [56, 155] width 38 height 31
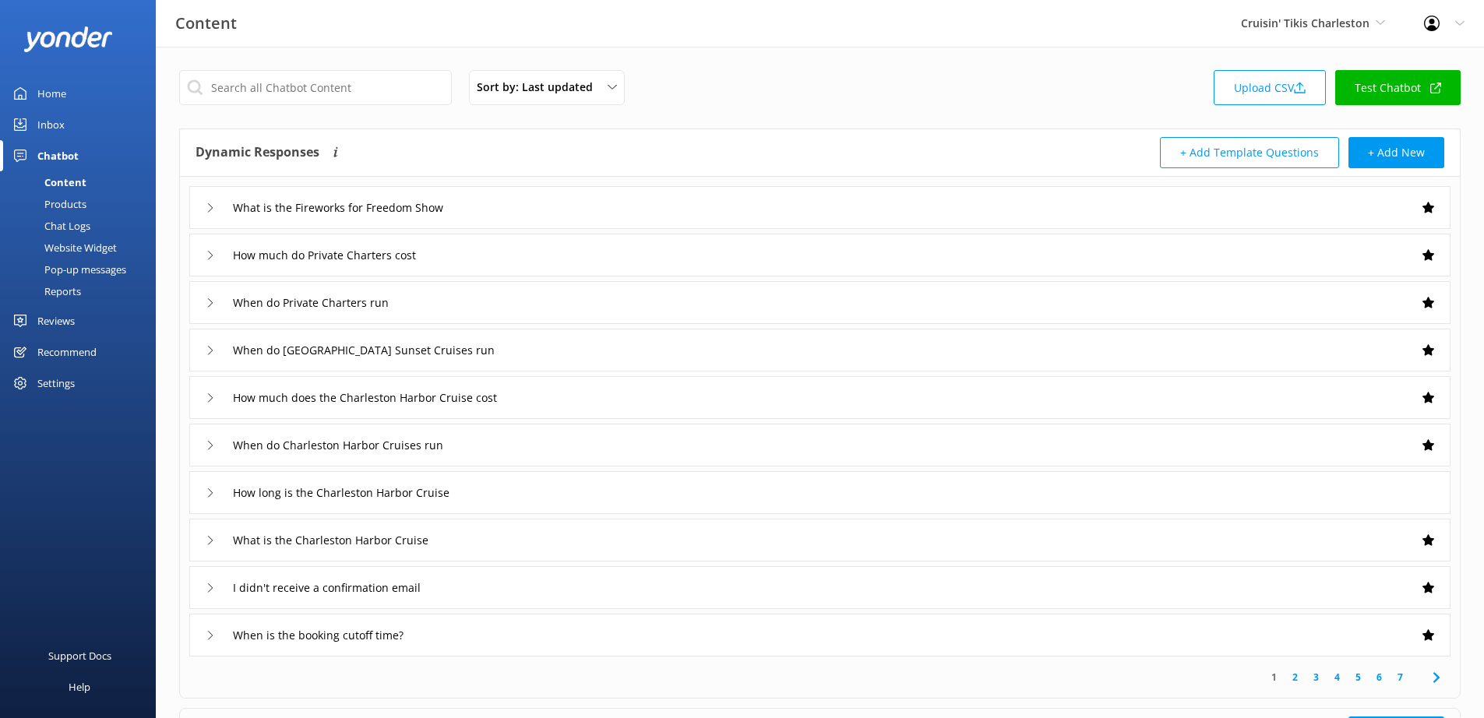
click at [67, 292] on div "Reports" at bounding box center [45, 291] width 72 height 22
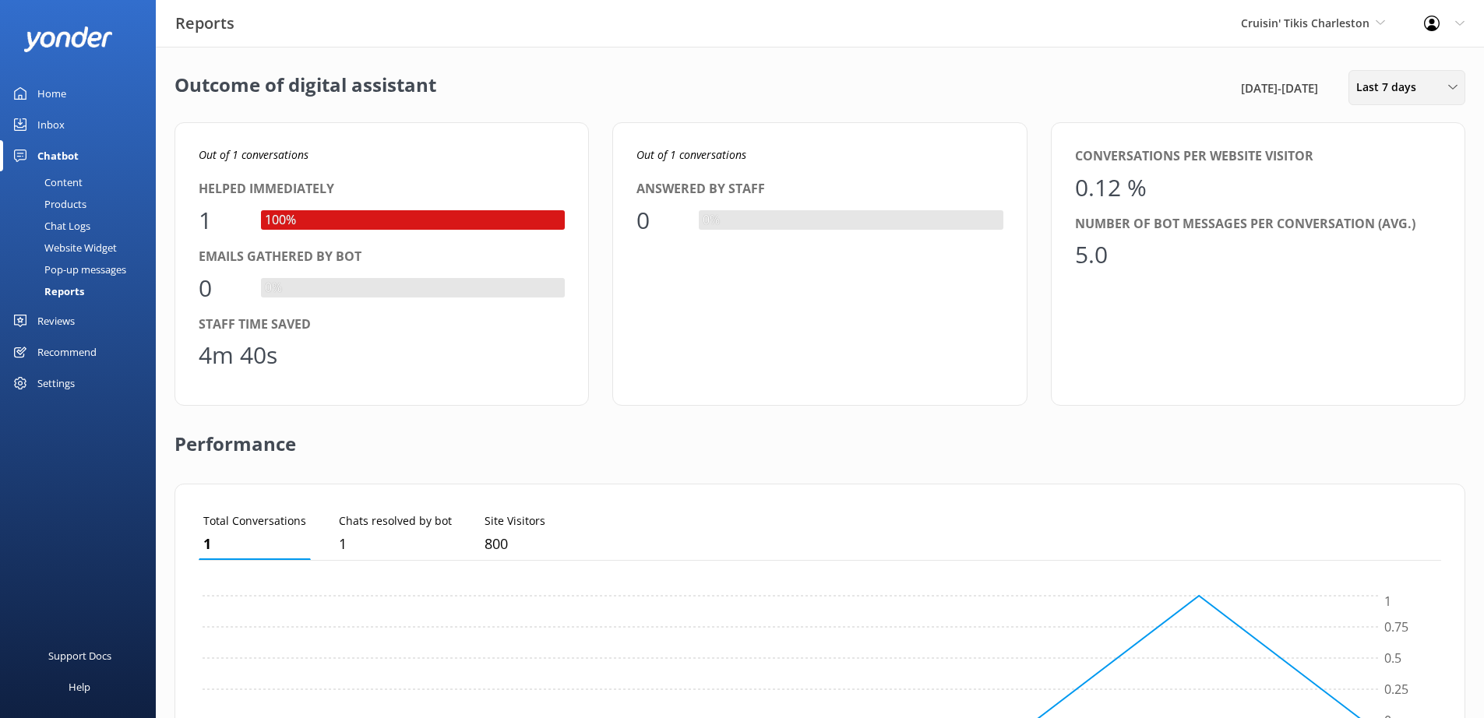
click at [1412, 94] on span "Last 7 days" at bounding box center [1391, 87] width 69 height 17
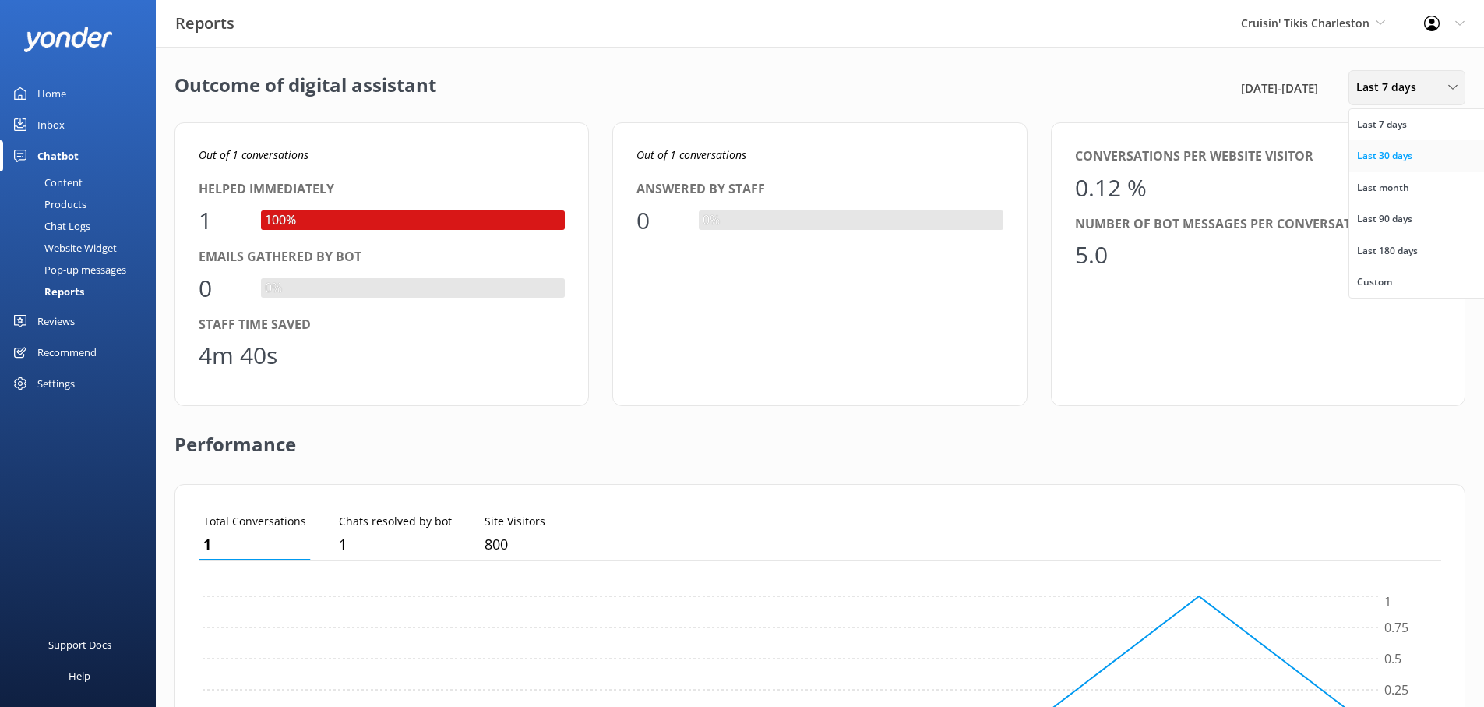
click at [1410, 153] on div "Last 30 days" at bounding box center [1384, 156] width 55 height 16
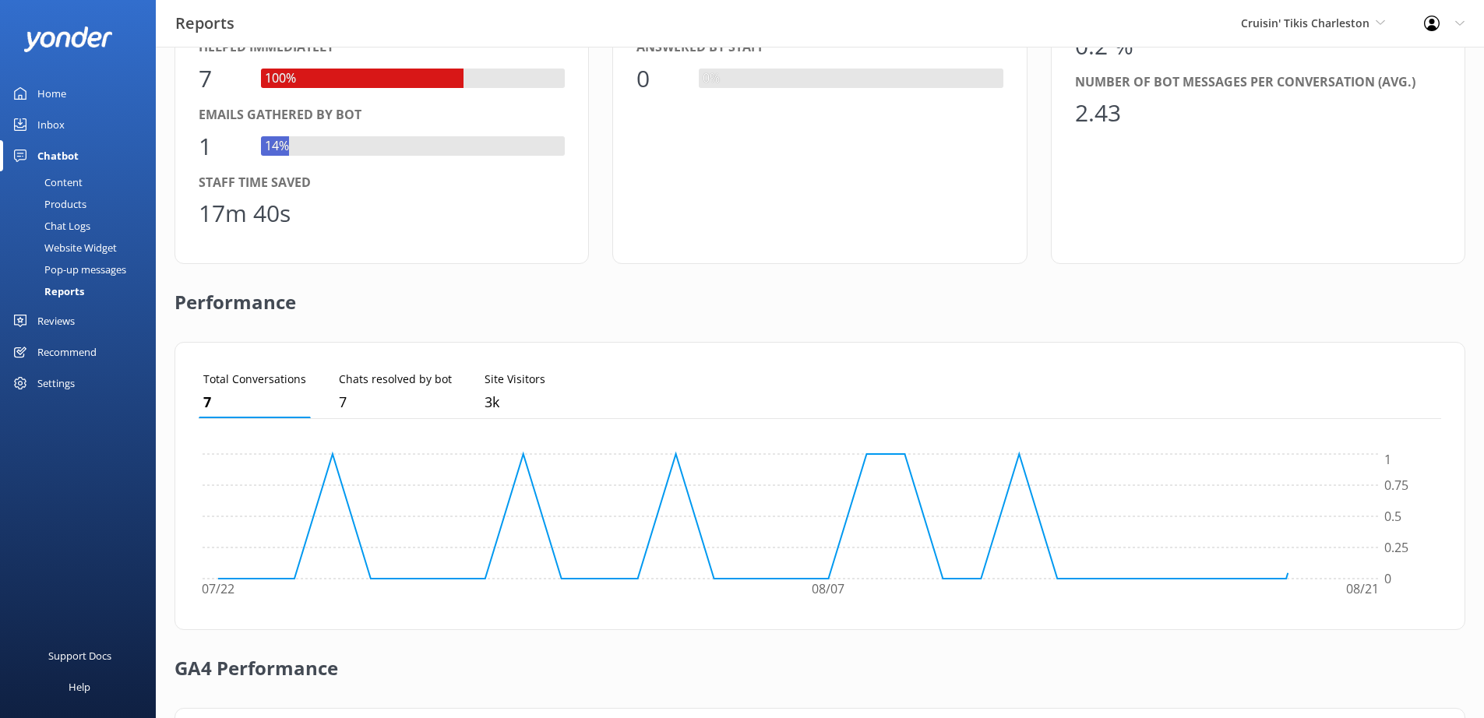
scroll to position [368, 0]
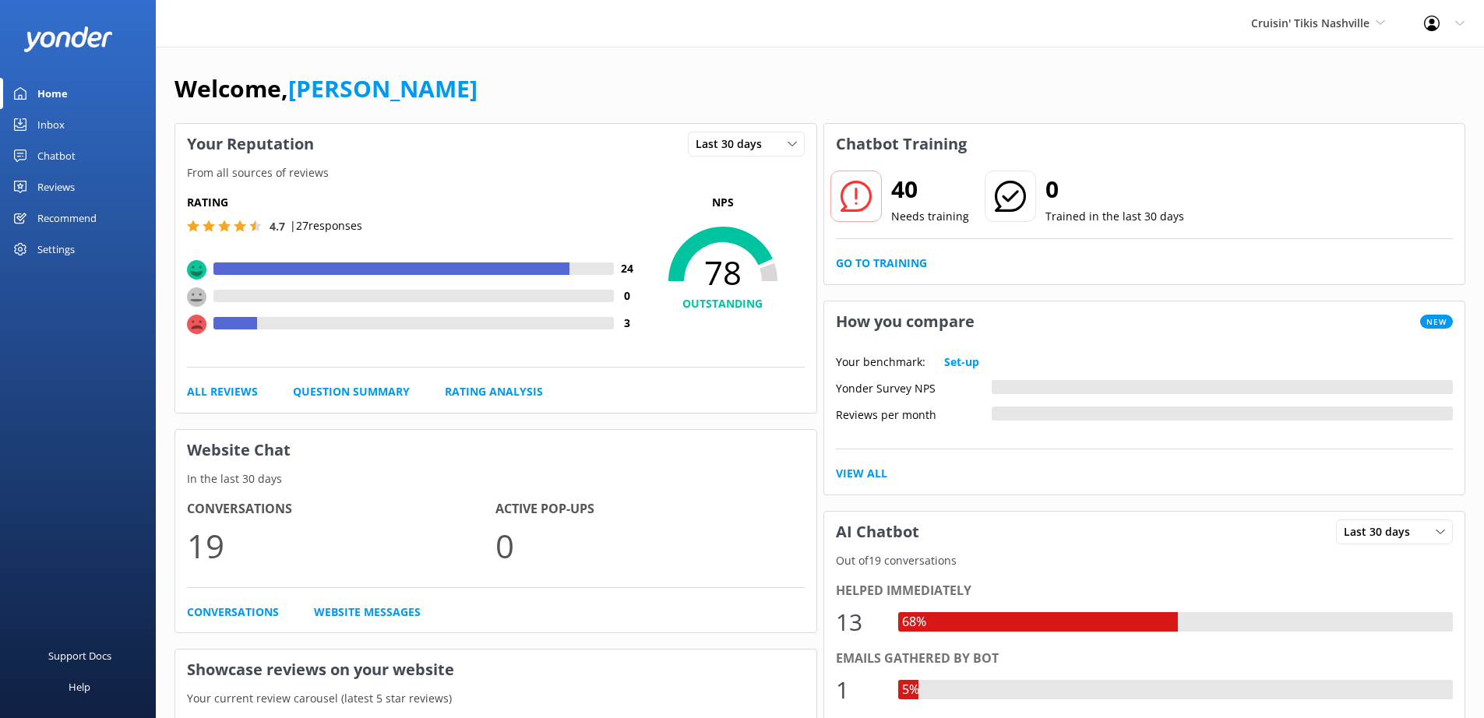
click at [53, 157] on div "Chatbot" at bounding box center [56, 155] width 38 height 31
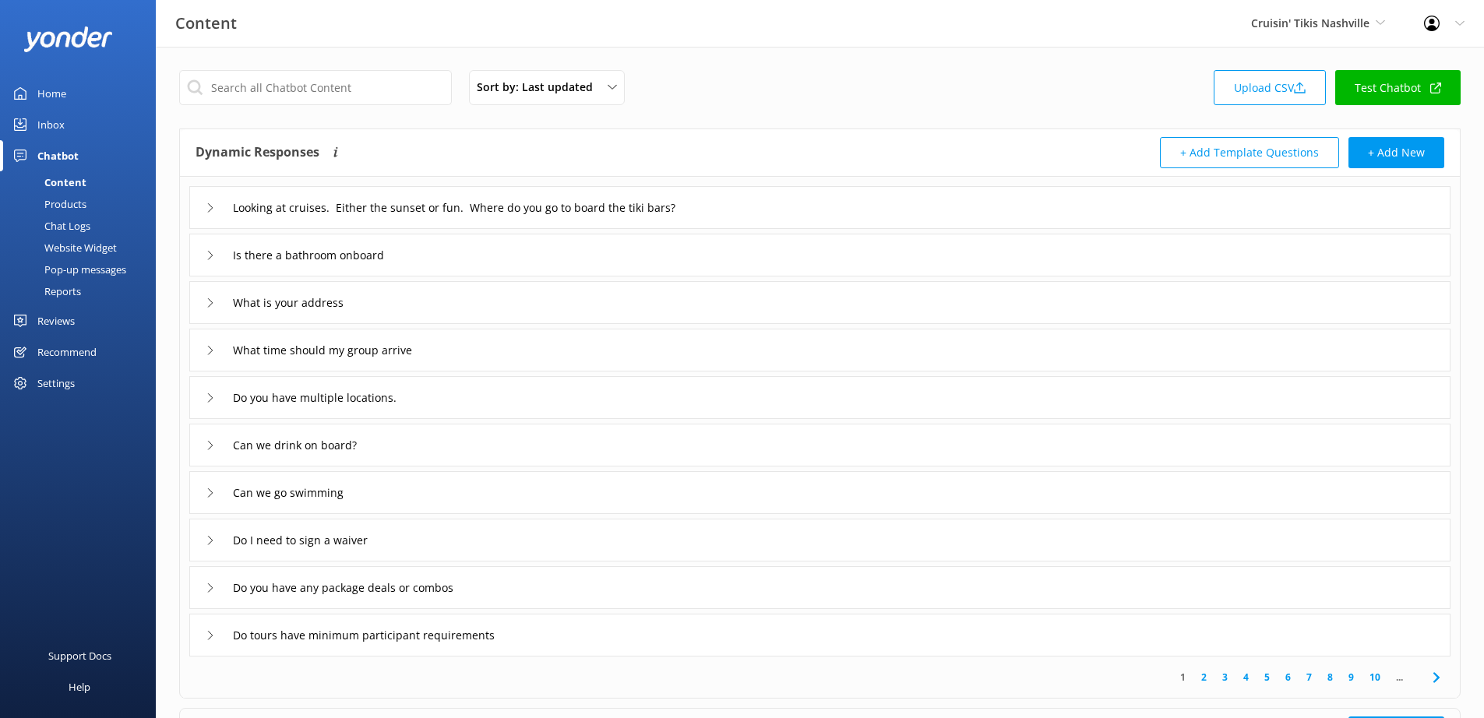
click at [66, 291] on div "Reports" at bounding box center [45, 291] width 72 height 22
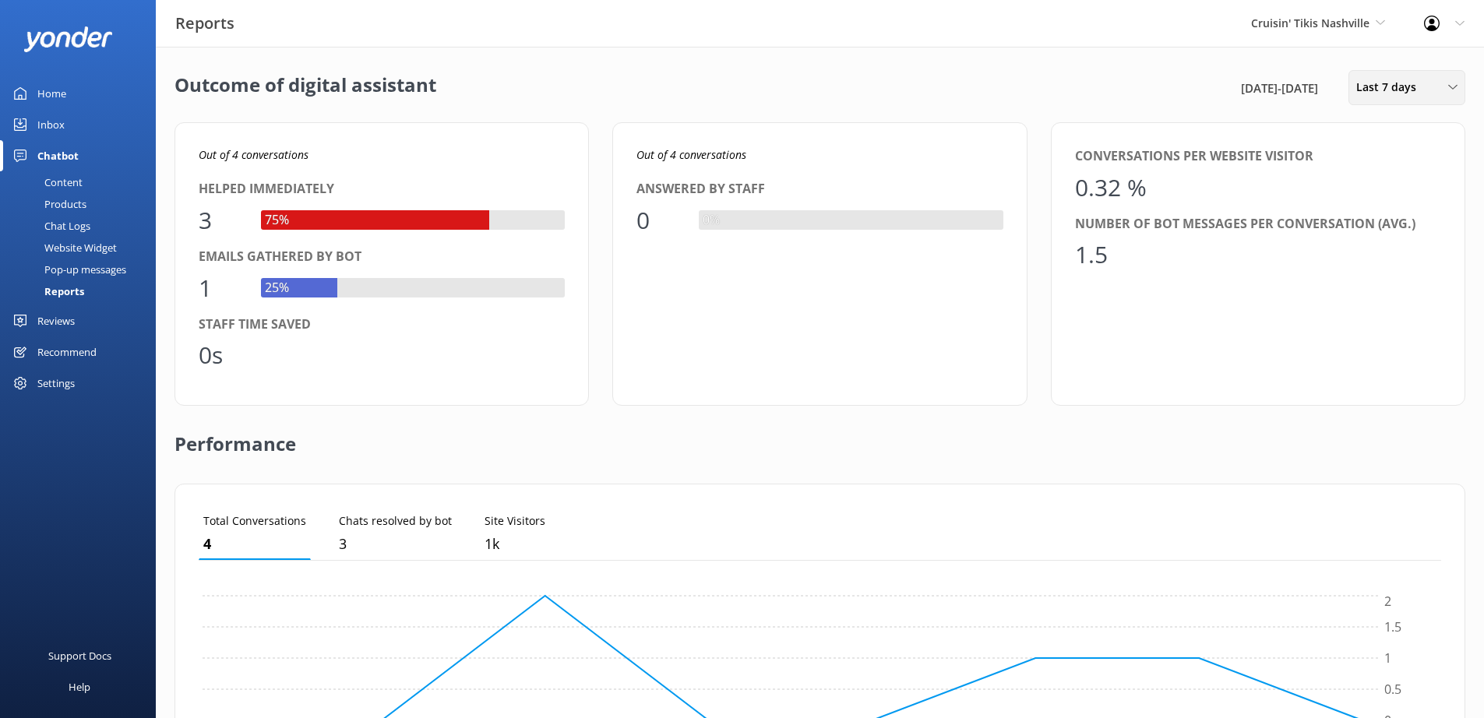
click at [1399, 88] on span "Last 7 days" at bounding box center [1391, 87] width 69 height 17
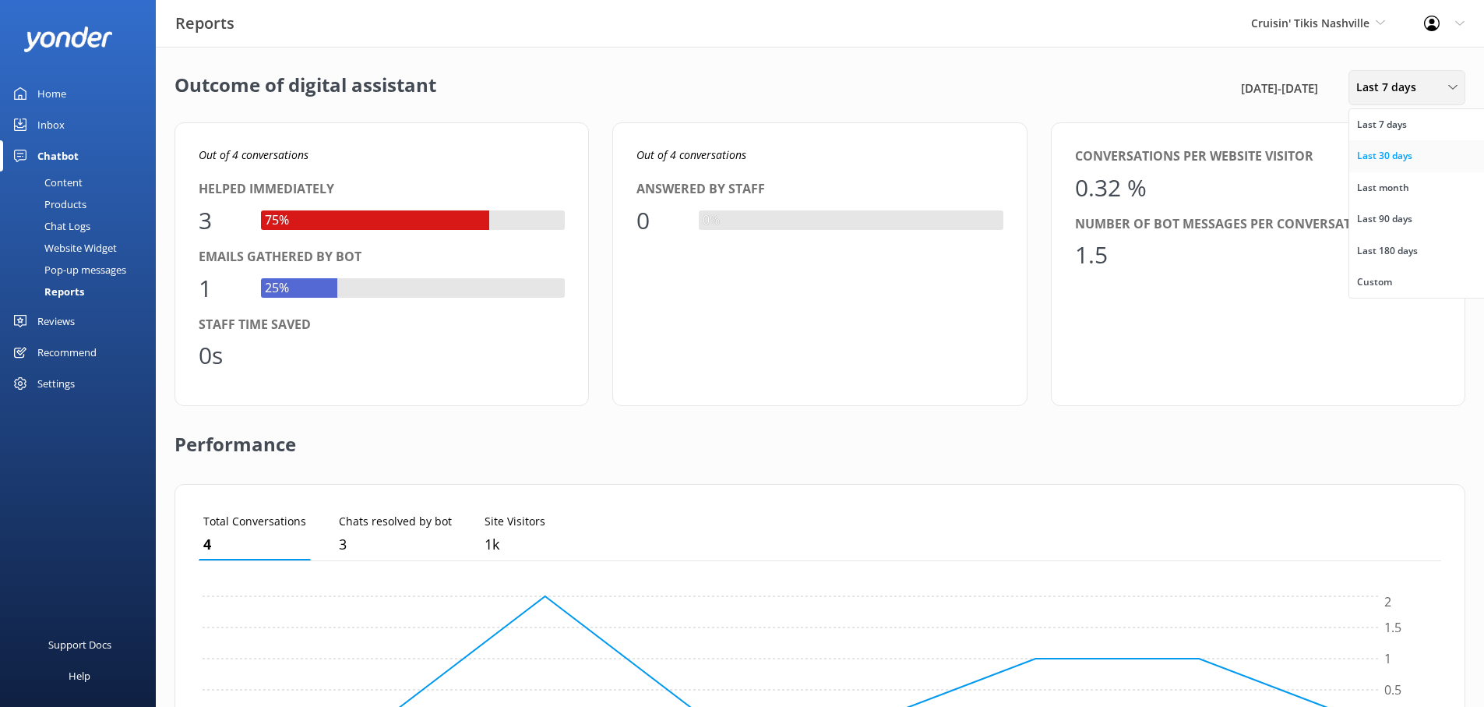
click at [1405, 164] on link "Last 30 days" at bounding box center [1419, 155] width 139 height 31
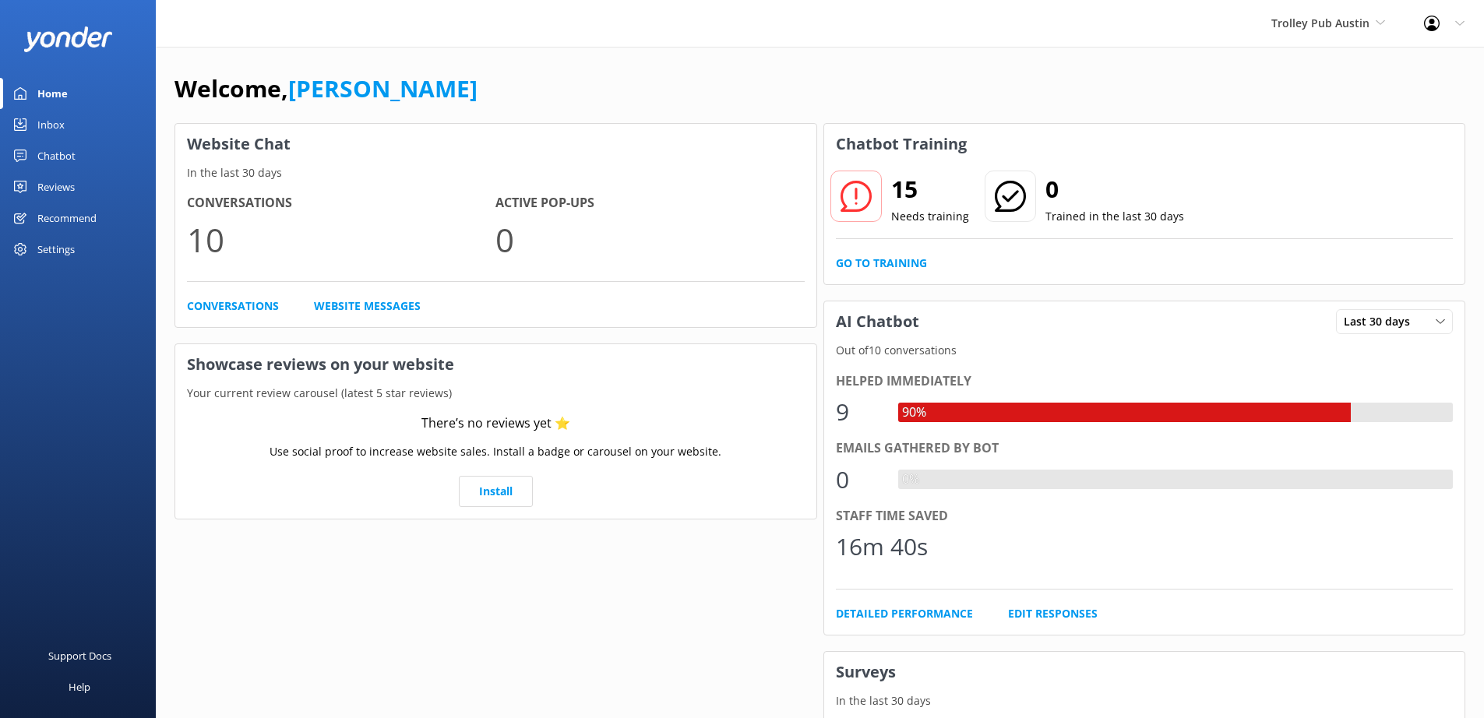
click at [53, 161] on div "Chatbot" at bounding box center [56, 155] width 38 height 31
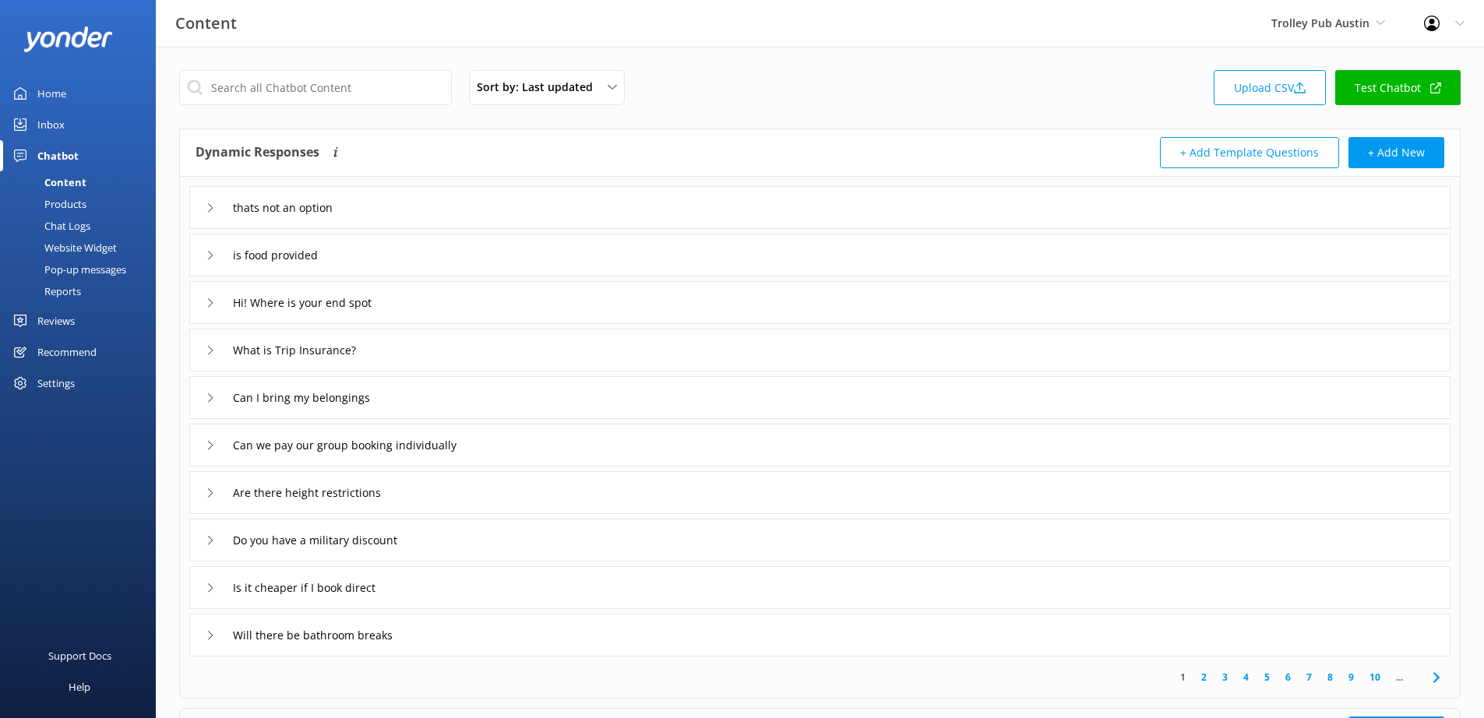
click at [79, 302] on div "Reports" at bounding box center [45, 291] width 72 height 22
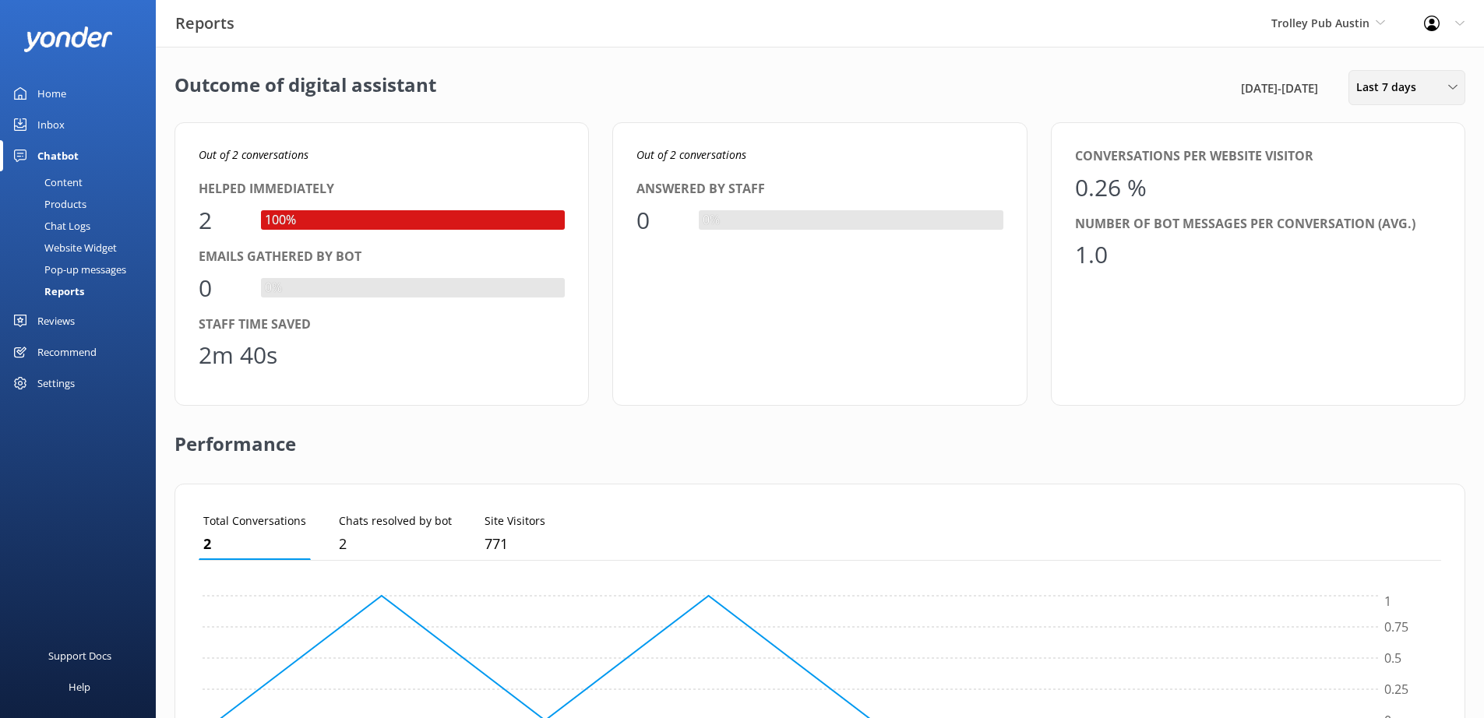
click at [1412, 90] on span "Last 7 days" at bounding box center [1391, 87] width 69 height 17
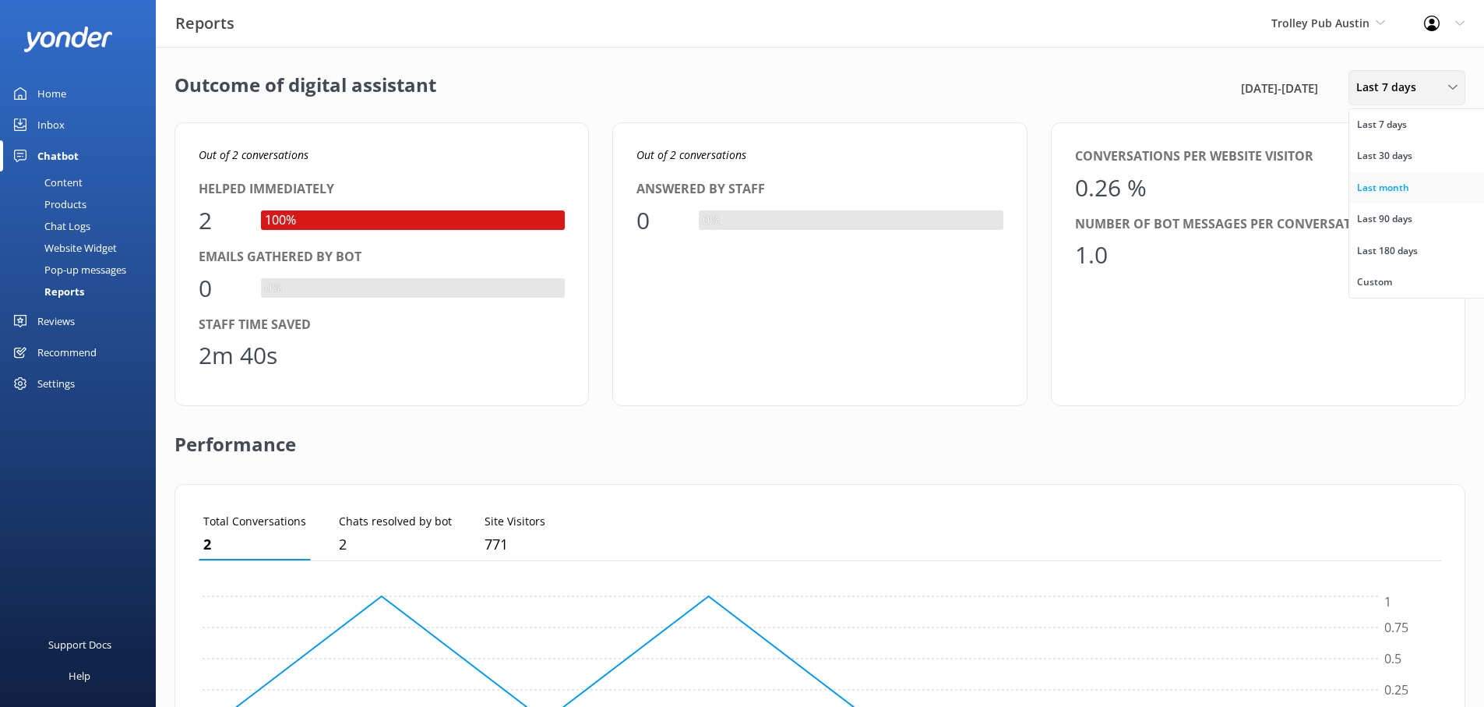
click at [1399, 185] on div "Last month" at bounding box center [1383, 188] width 52 height 16
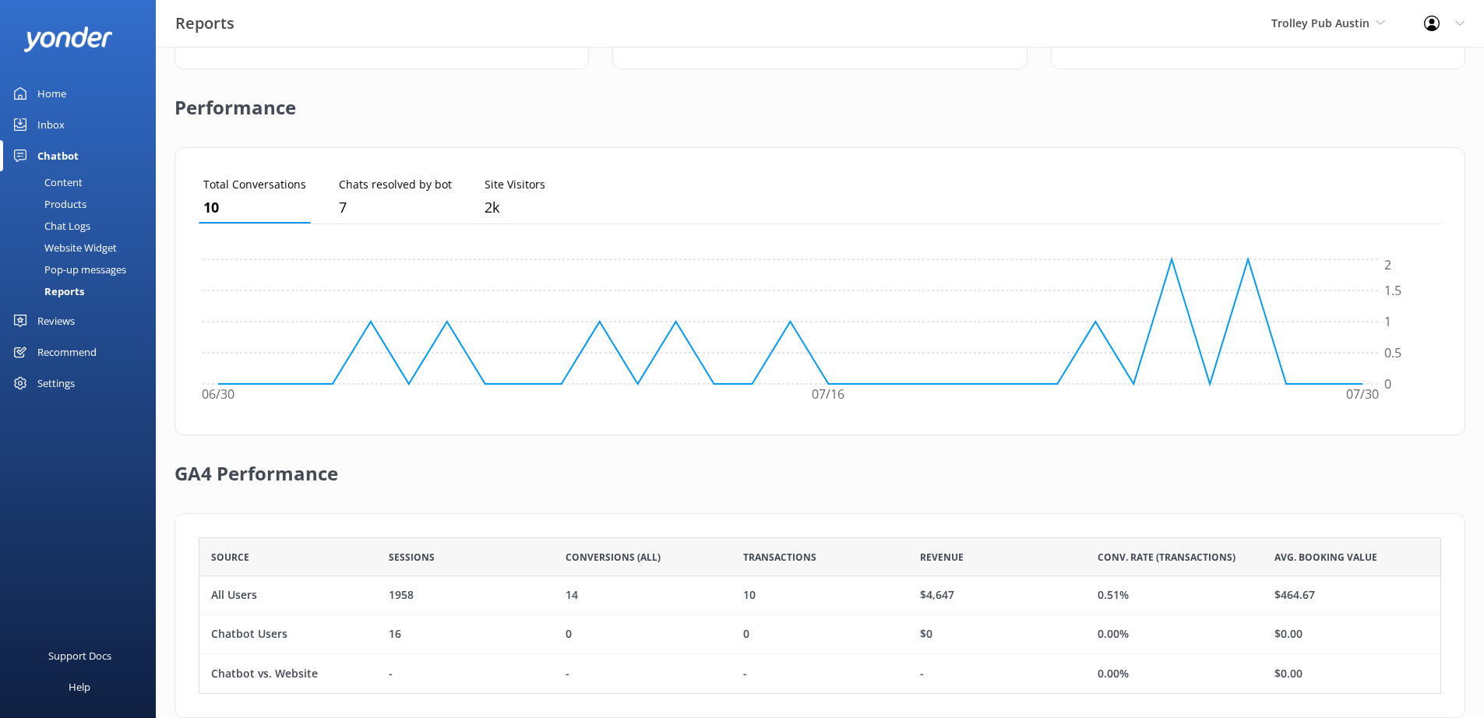
scroll to position [368, 0]
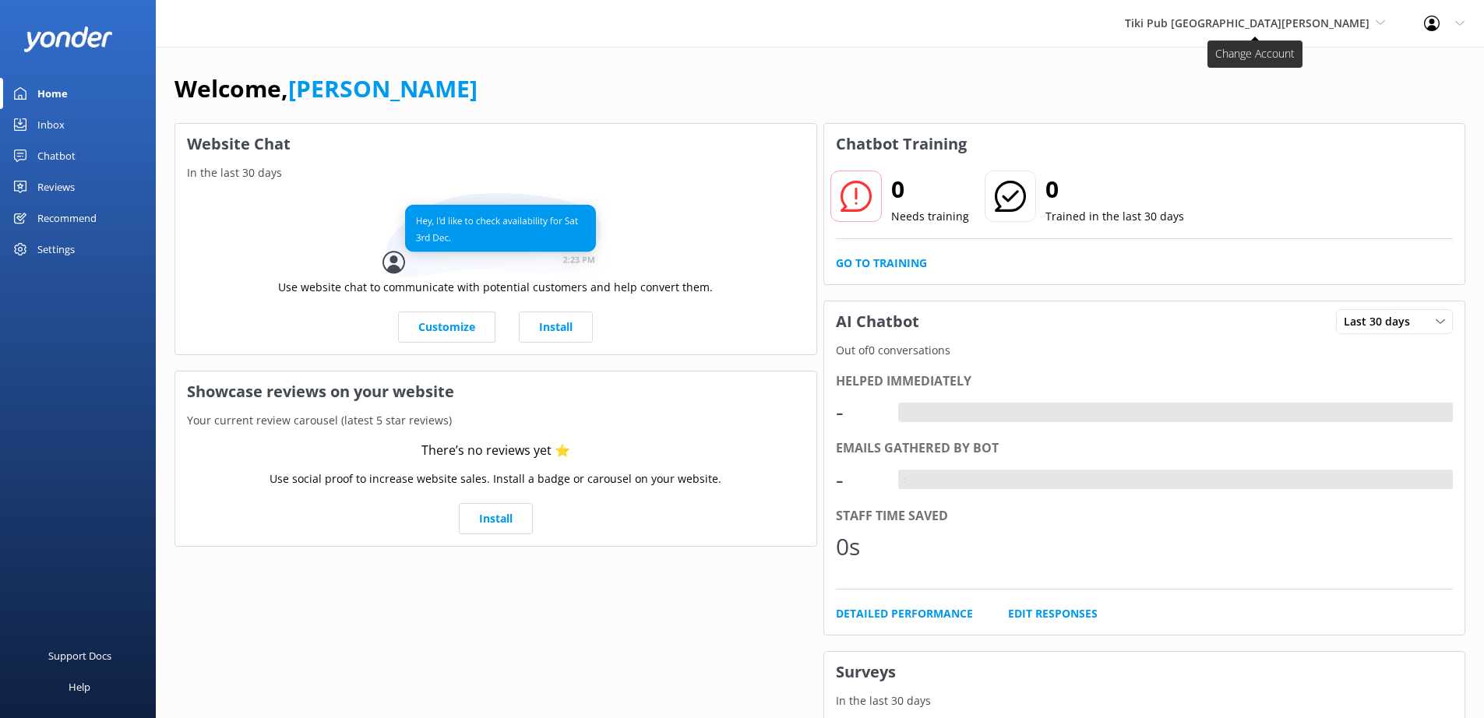
click at [1383, 19] on icon at bounding box center [1380, 22] width 9 height 9
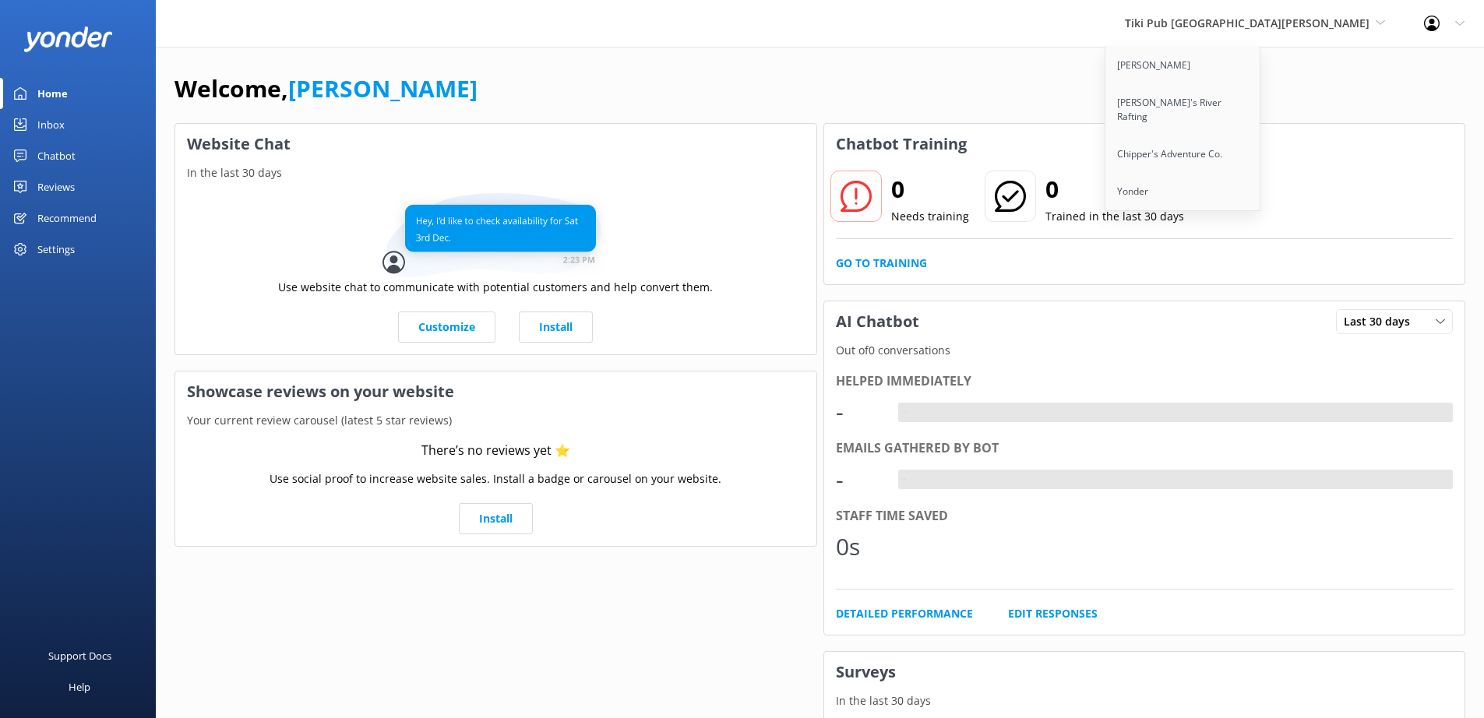
drag, startPoint x: 666, startPoint y: 78, endPoint x: 486, endPoint y: 78, distance: 180.0
click at [662, 78] on div "Welcome, Andrew" at bounding box center [820, 96] width 1291 height 53
click at [62, 157] on div "Chatbot" at bounding box center [56, 155] width 38 height 31
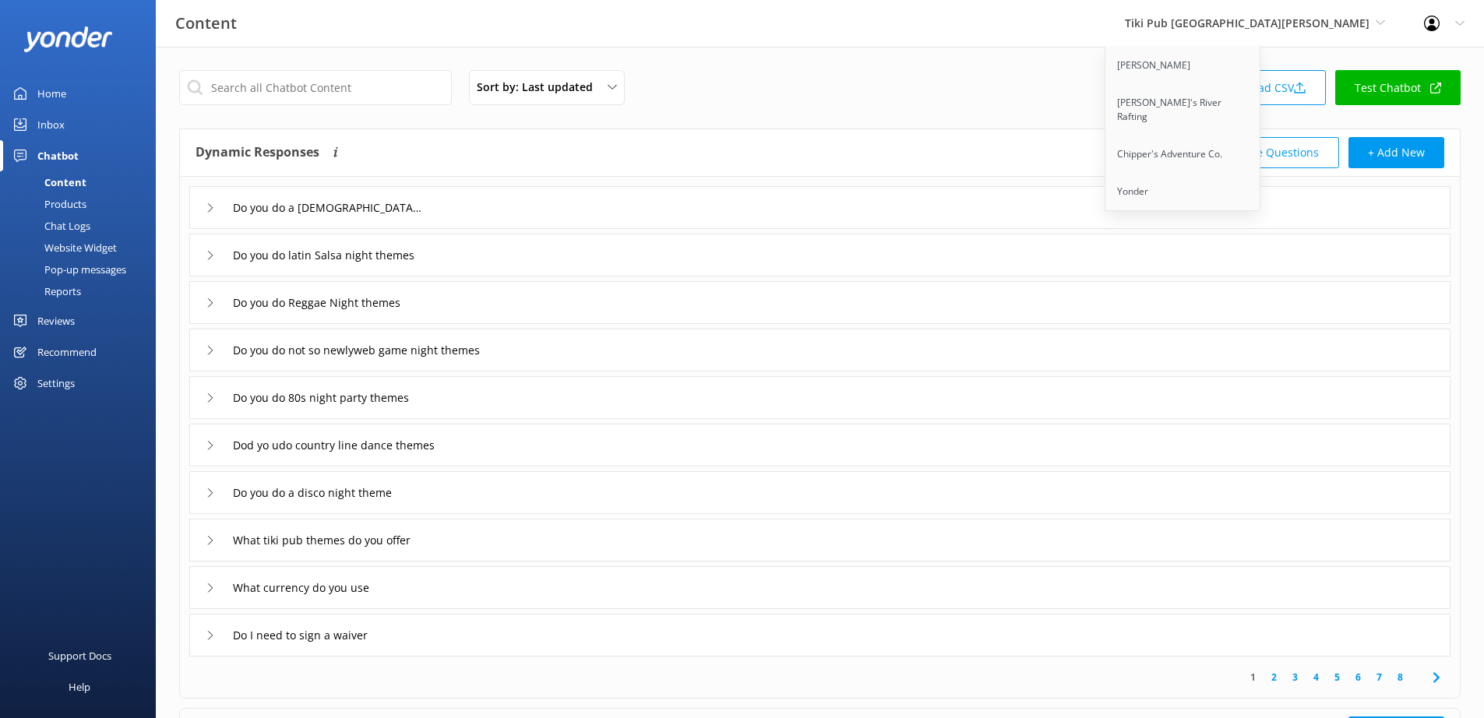
click at [73, 294] on div "Reports" at bounding box center [45, 291] width 72 height 22
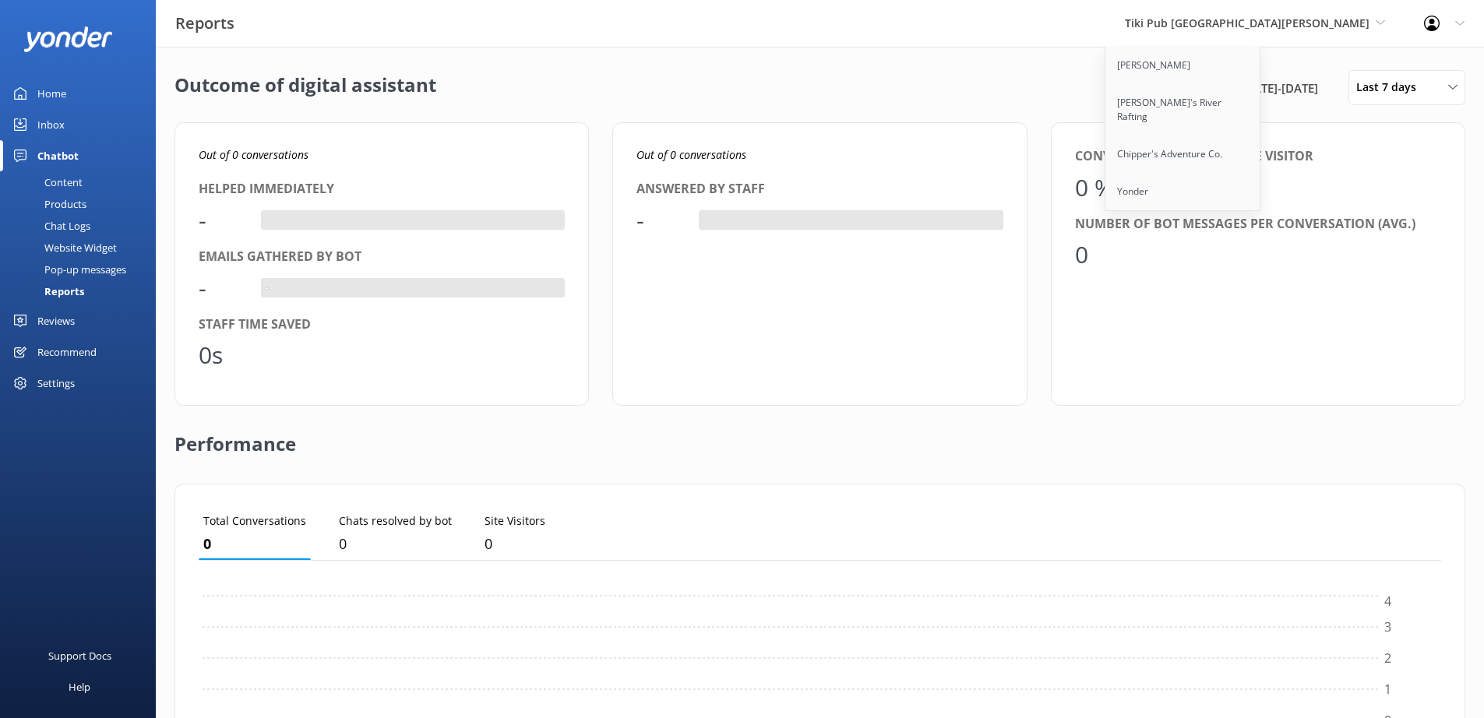
click at [1075, 83] on div "Outcome of digital assistant 15th Aug 25 - 22nd Aug 25 Last 7 days Last 7 days …" at bounding box center [820, 87] width 1291 height 35
click at [1316, 16] on span "Tiki Pub Fort Myers" at bounding box center [1247, 23] width 245 height 15
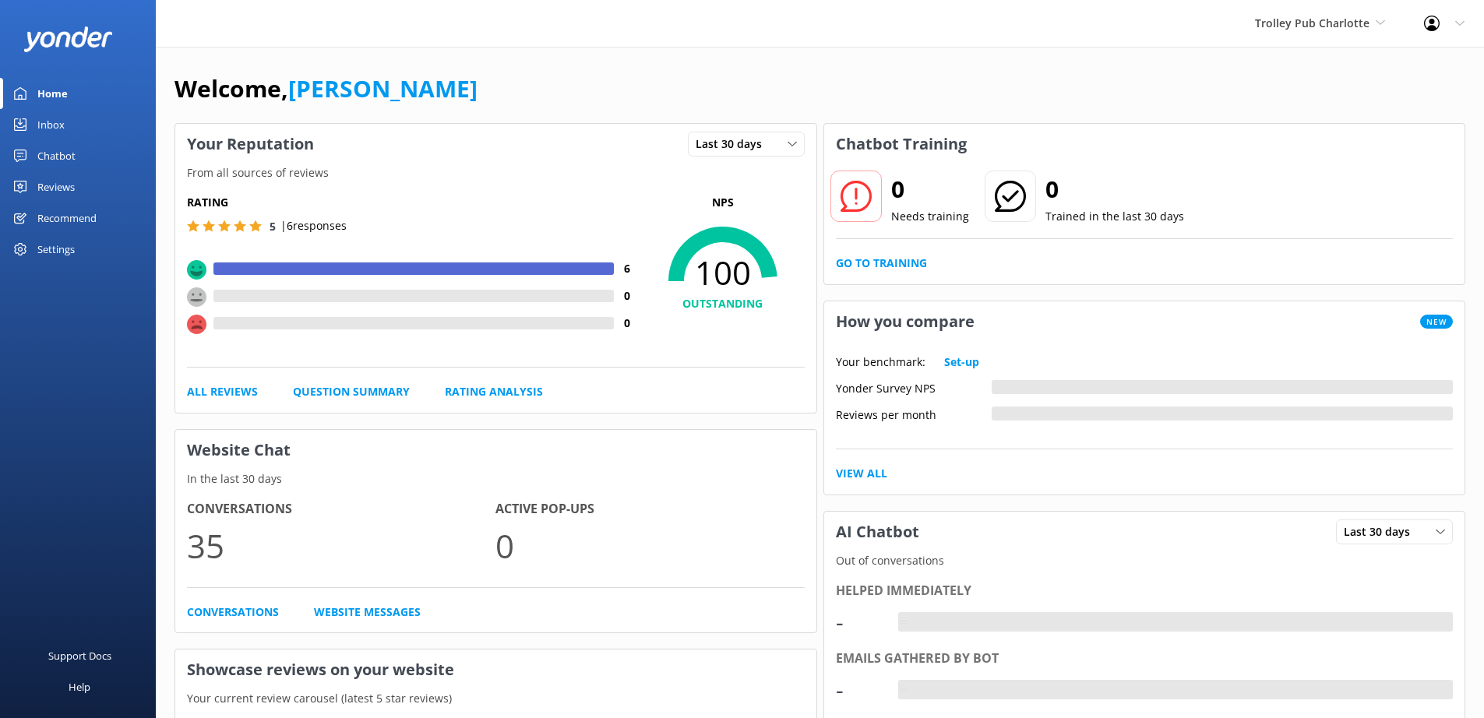
click at [57, 157] on div "Chatbot" at bounding box center [56, 155] width 38 height 31
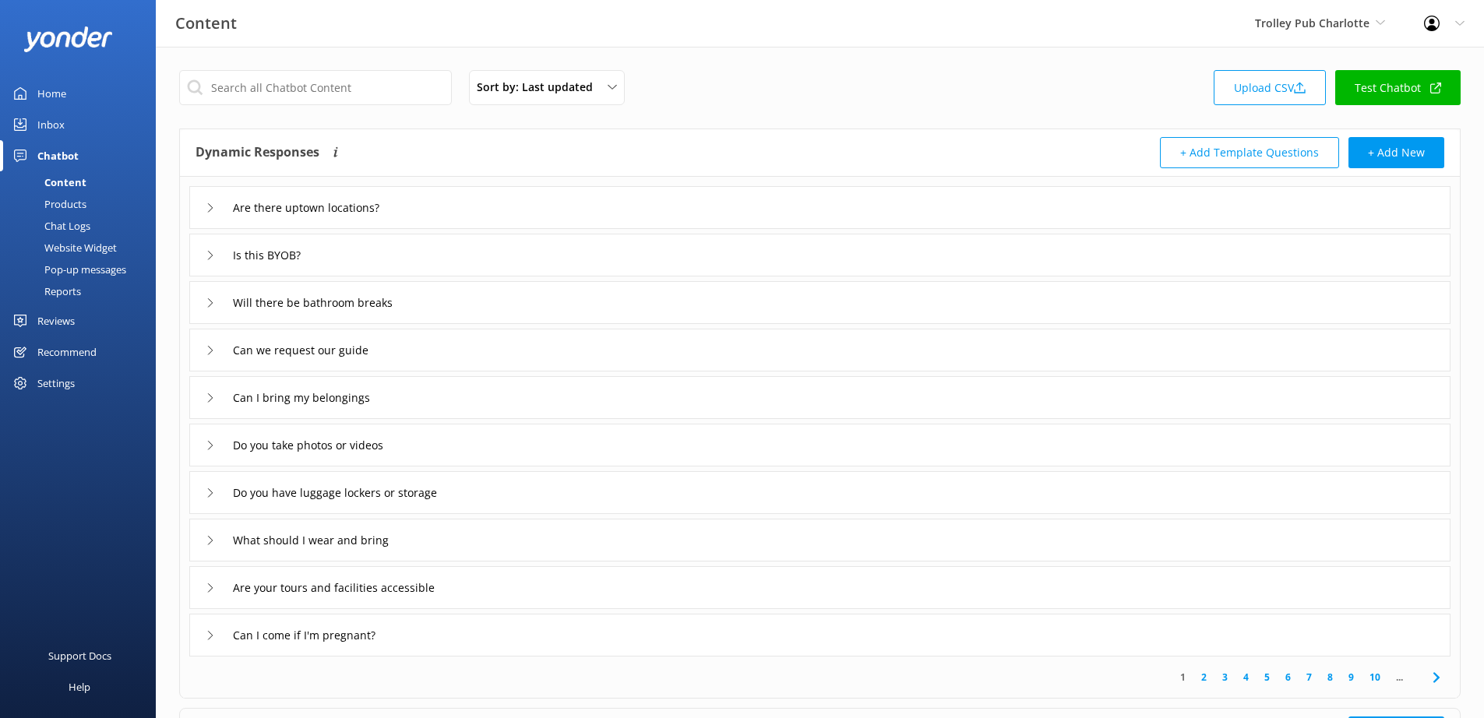
click at [68, 292] on div "Reports" at bounding box center [45, 291] width 72 height 22
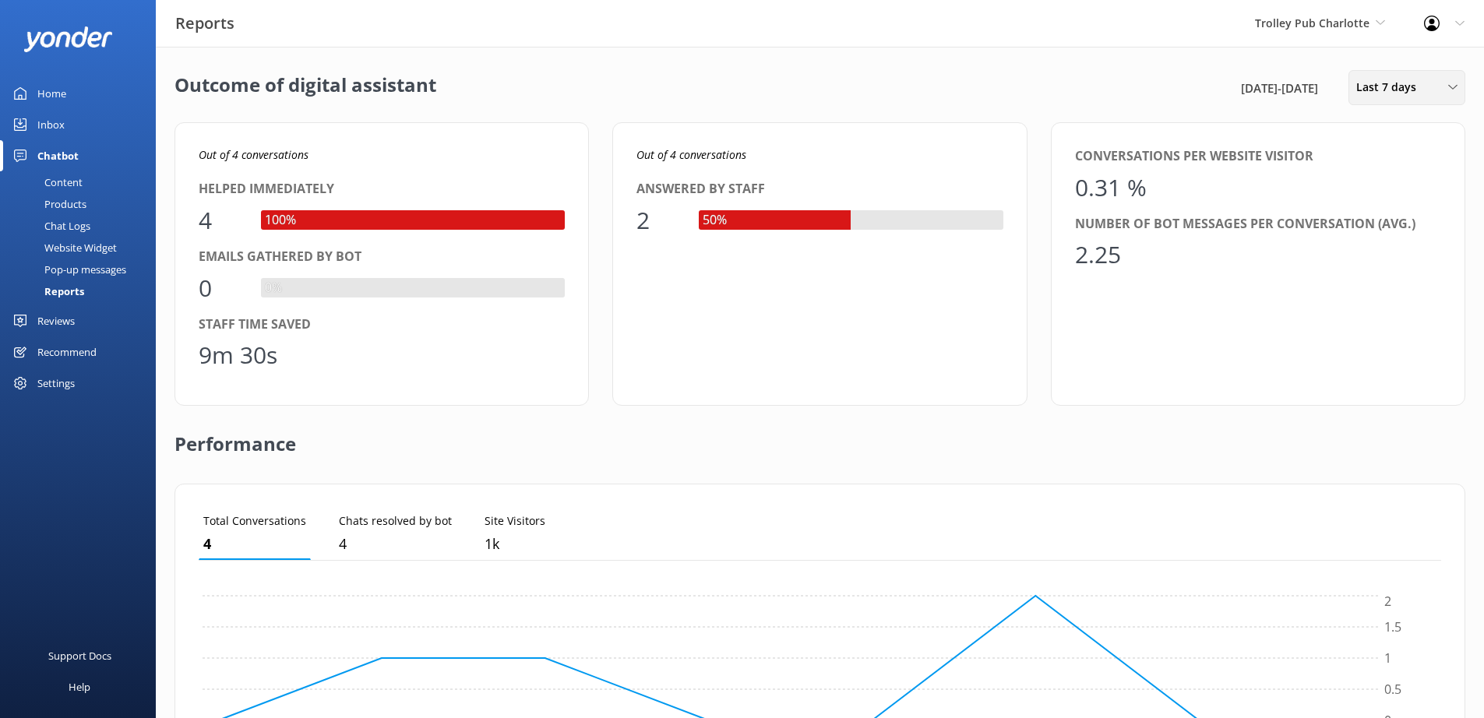
click at [1405, 89] on span "Last 7 days" at bounding box center [1391, 87] width 69 height 17
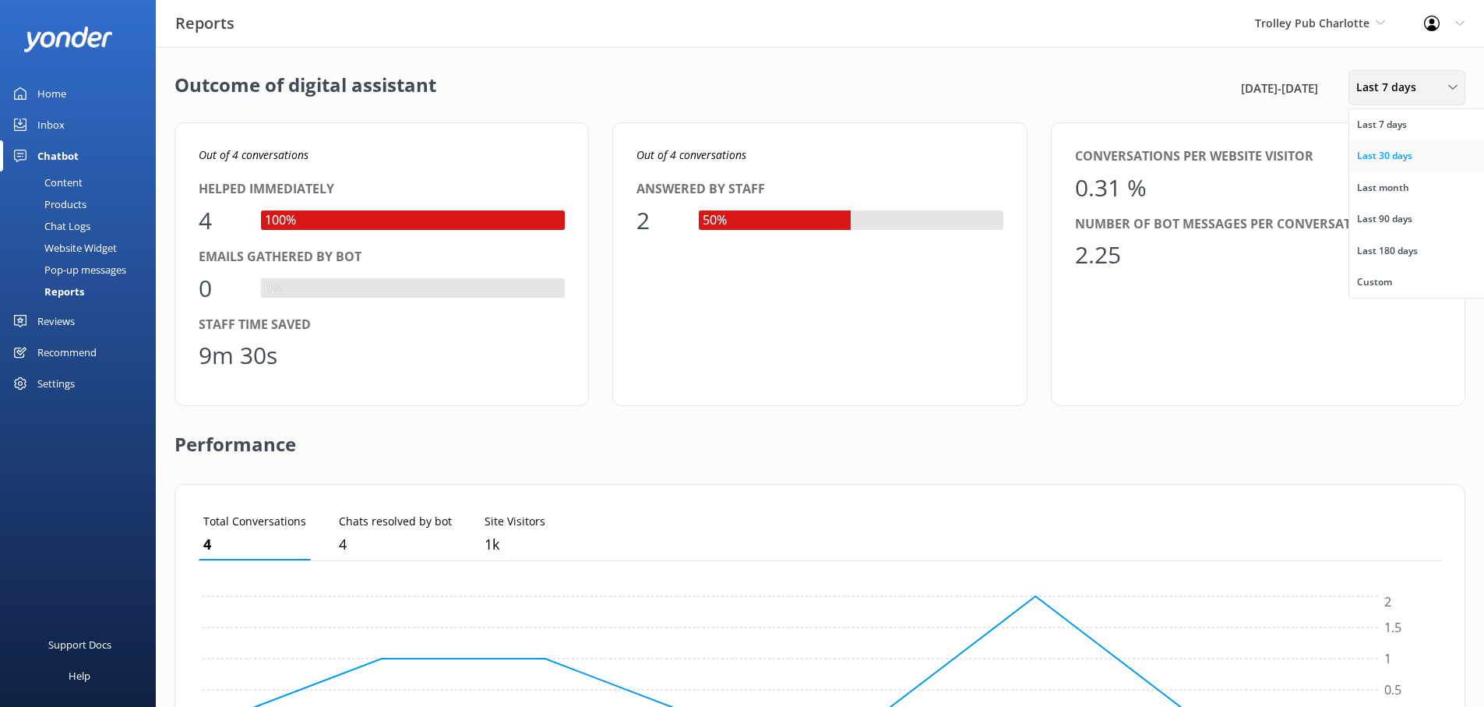
click at [1400, 160] on div "Last 30 days" at bounding box center [1384, 156] width 55 height 16
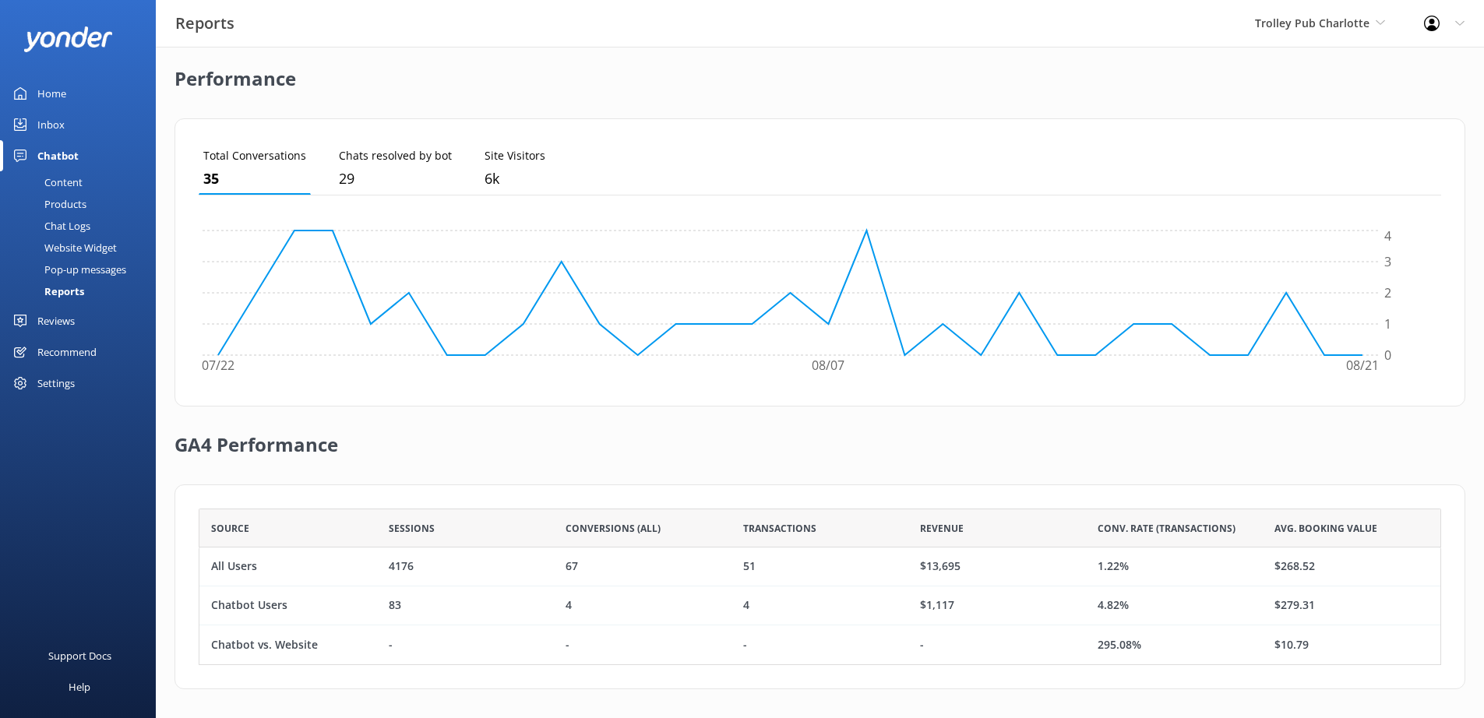
scroll to position [368, 0]
